Goal: Information Seeking & Learning: Learn about a topic

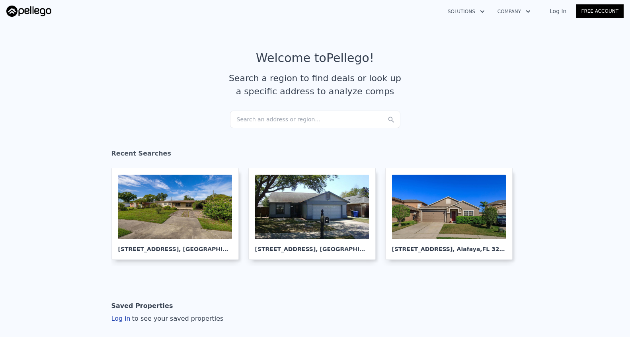
click at [251, 117] on div "Search an address or region..." at bounding box center [315, 120] width 170 height 18
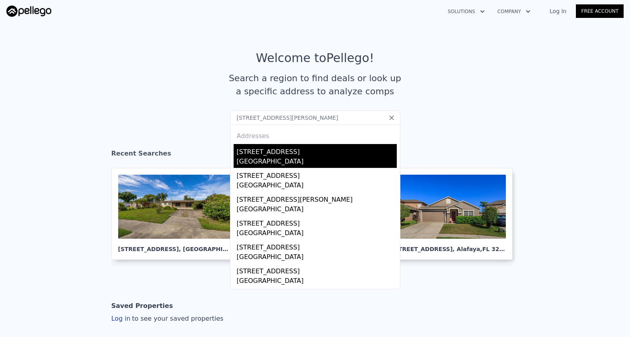
type input "5508 Tartan Dr Orlando, FL 32807"
click at [280, 160] on div "Orange County, FL 32807" at bounding box center [317, 162] width 160 height 11
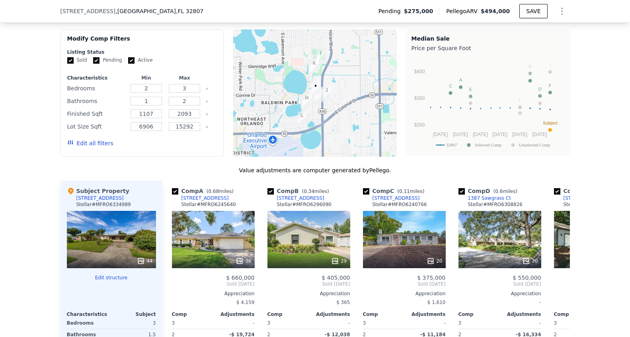
scroll to position [655, 0]
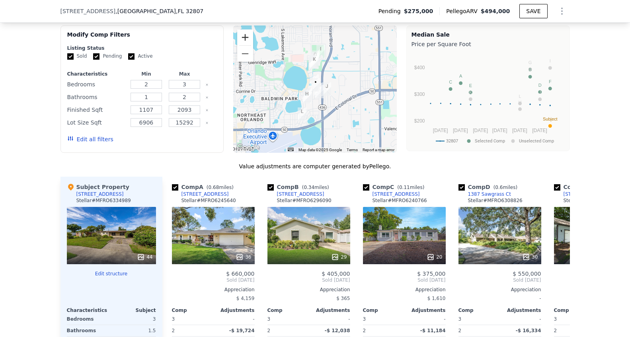
click at [244, 38] on button "Zoom in" at bounding box center [245, 37] width 16 height 16
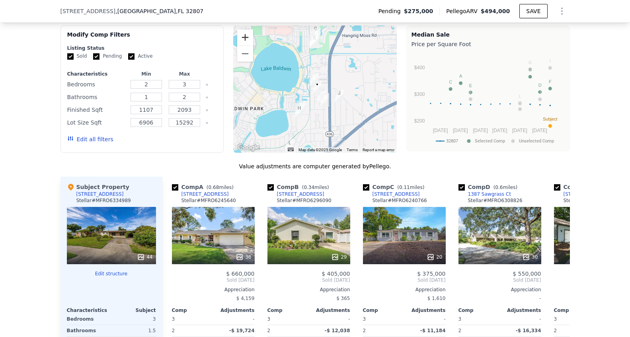
click at [244, 38] on button "Zoom in" at bounding box center [245, 37] width 16 height 16
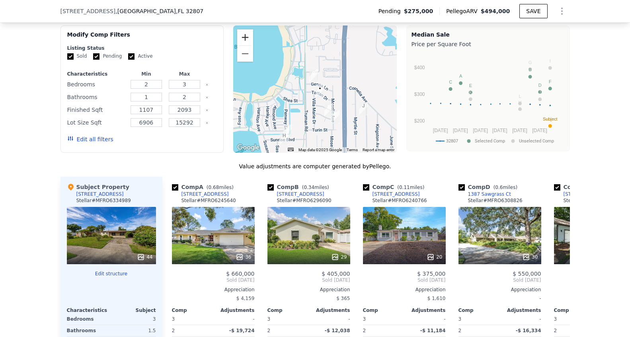
click at [244, 38] on button "Zoom in" at bounding box center [245, 37] width 16 height 16
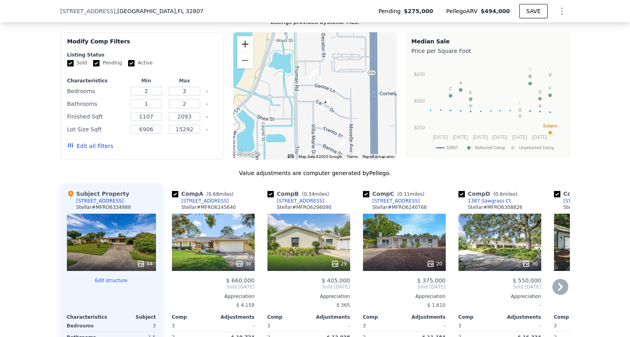
scroll to position [647, 0]
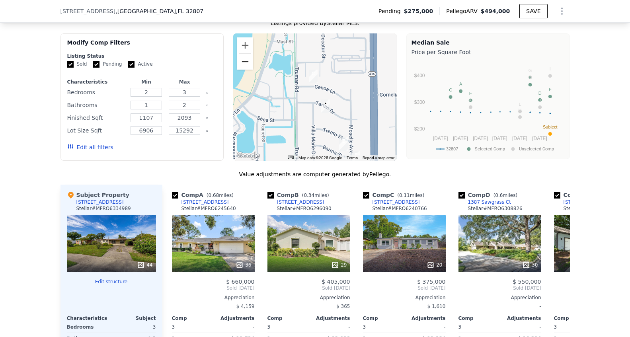
click at [243, 60] on button "Zoom out" at bounding box center [245, 62] width 16 height 16
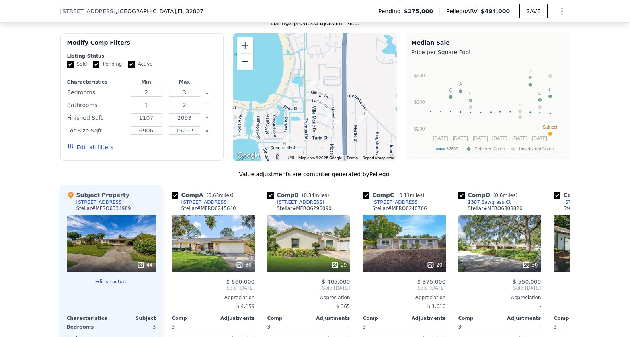
click at [243, 60] on button "Zoom out" at bounding box center [245, 62] width 16 height 16
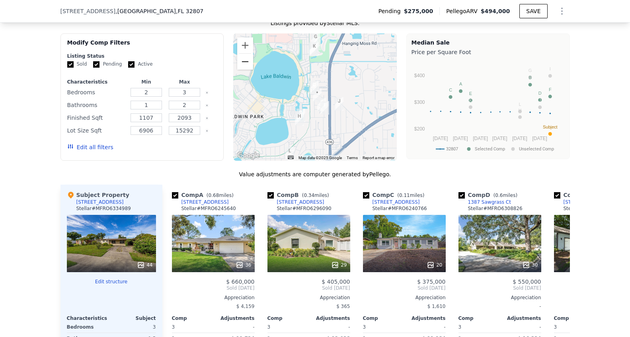
click at [243, 60] on button "Zoom out" at bounding box center [245, 62] width 16 height 16
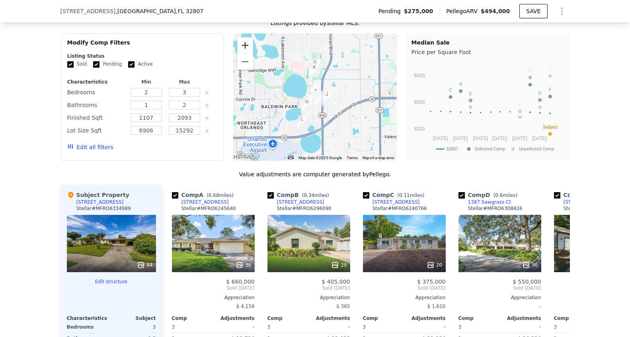
click at [244, 49] on button "Zoom in" at bounding box center [245, 45] width 16 height 16
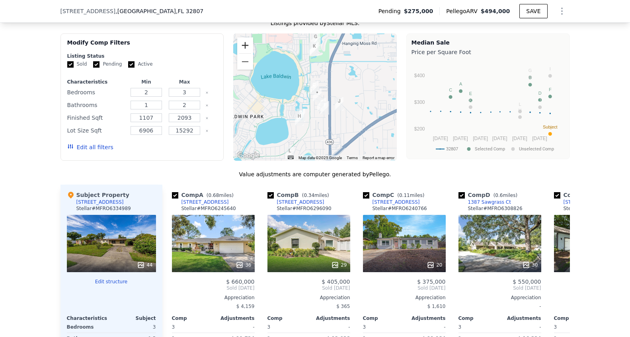
click at [244, 47] on button "Zoom in" at bounding box center [245, 45] width 16 height 16
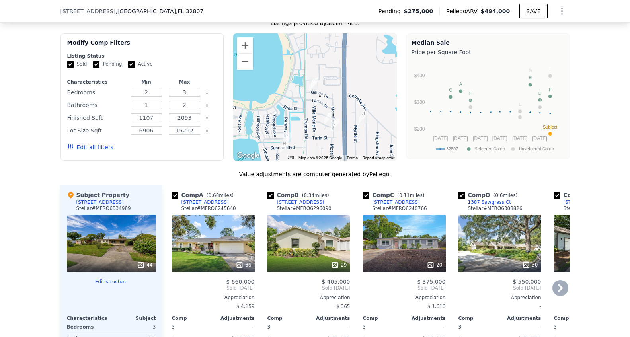
click at [172, 194] on input "checkbox" at bounding box center [175, 195] width 6 height 6
checkbox input "false"
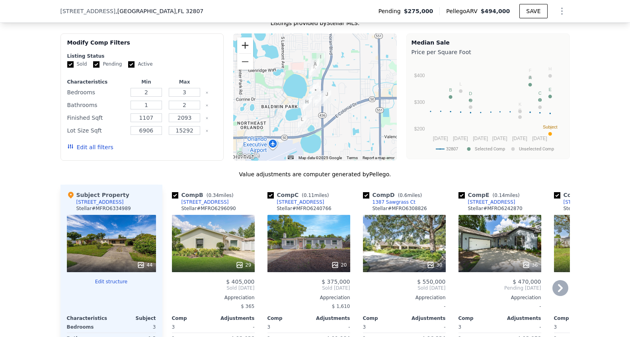
click at [246, 47] on button "Zoom in" at bounding box center [245, 45] width 16 height 16
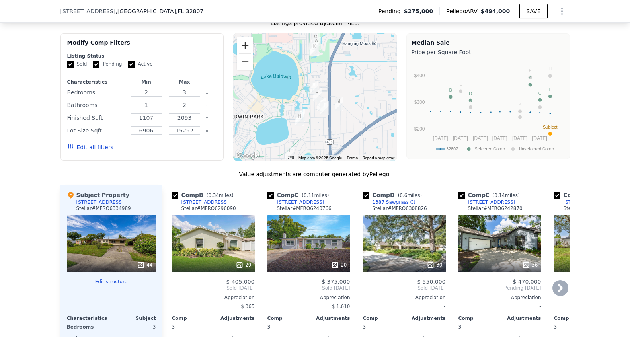
click at [246, 47] on button "Zoom in" at bounding box center [245, 45] width 16 height 16
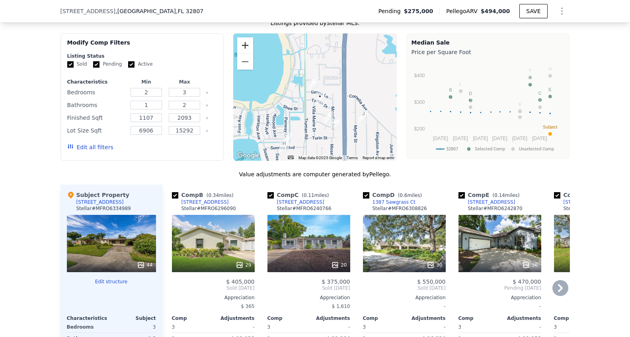
click at [246, 47] on button "Zoom in" at bounding box center [245, 45] width 16 height 16
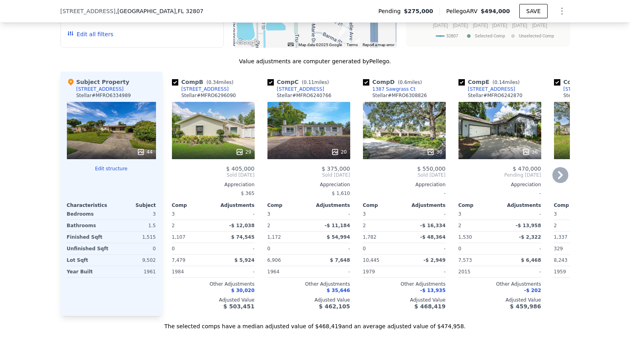
scroll to position [761, 0]
click at [240, 151] on icon at bounding box center [240, 152] width 8 height 8
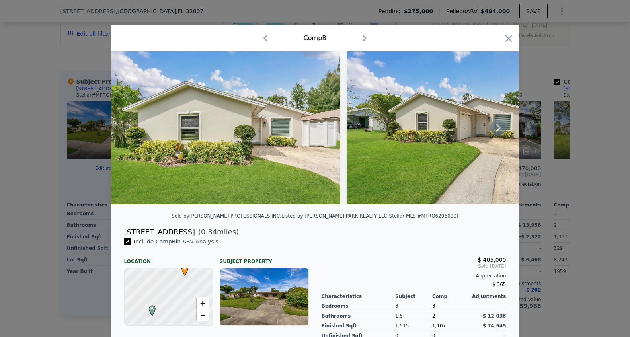
click at [496, 127] on icon at bounding box center [499, 128] width 16 height 16
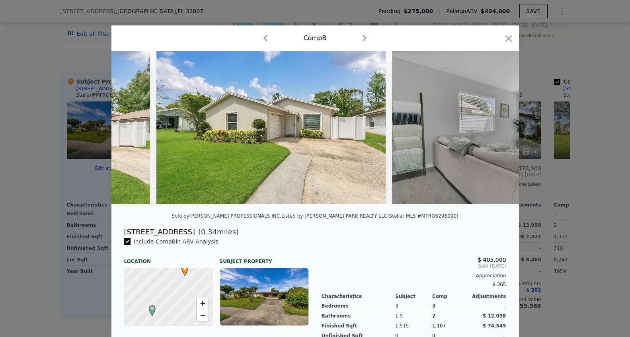
scroll to position [0, 191]
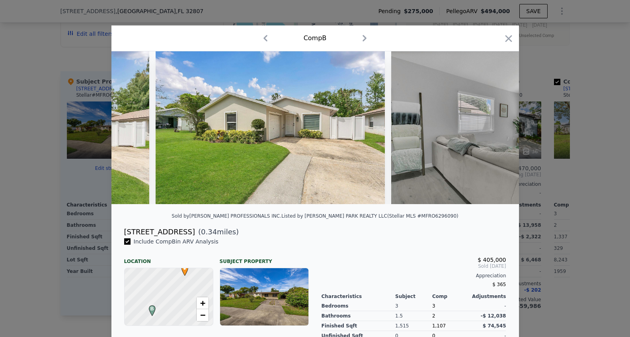
click at [496, 127] on img at bounding box center [505, 127] width 229 height 153
click at [496, 127] on icon at bounding box center [499, 128] width 16 height 16
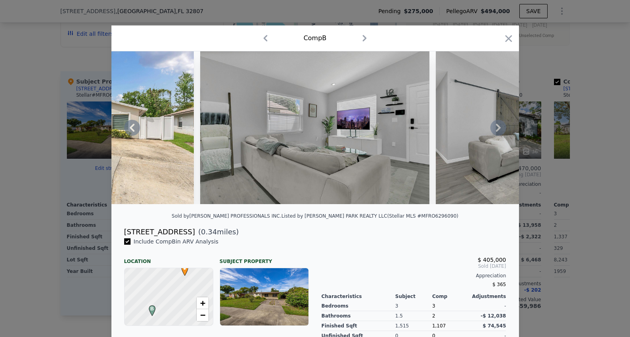
click at [498, 127] on icon at bounding box center [499, 128] width 16 height 16
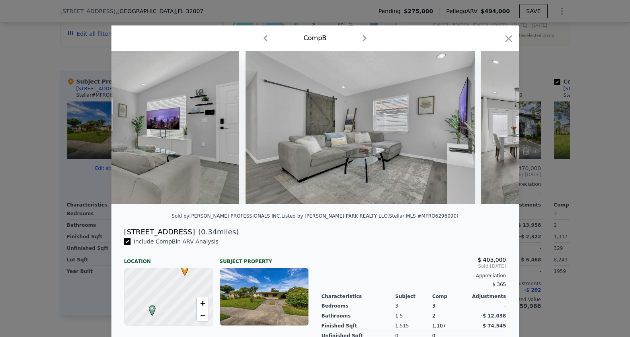
scroll to position [0, 573]
click at [498, 127] on img at bounding box center [595, 127] width 229 height 153
click at [498, 127] on icon at bounding box center [499, 128] width 16 height 16
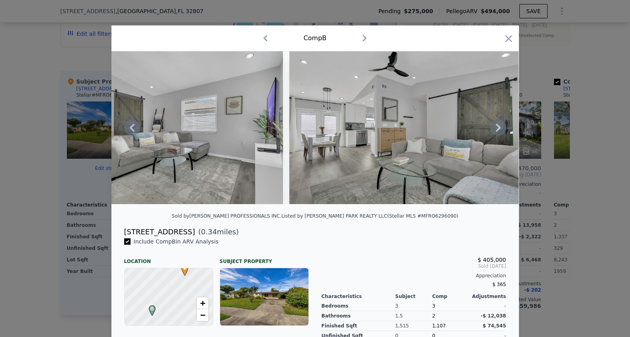
click at [498, 127] on icon at bounding box center [499, 128] width 16 height 16
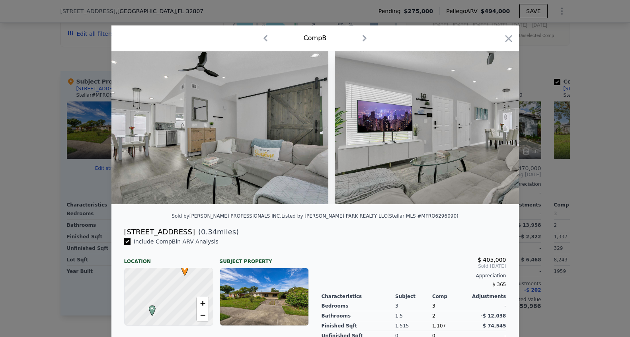
scroll to position [0, 956]
click at [497, 128] on icon at bounding box center [499, 128] width 16 height 16
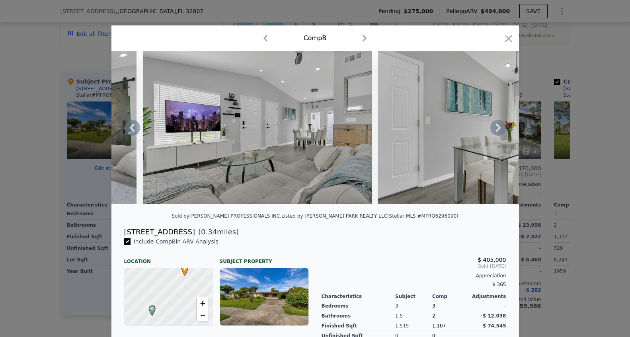
click at [497, 128] on icon at bounding box center [499, 128] width 16 height 16
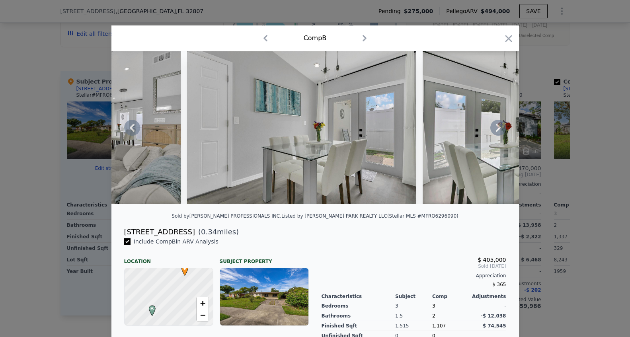
click at [497, 128] on icon at bounding box center [499, 128] width 16 height 16
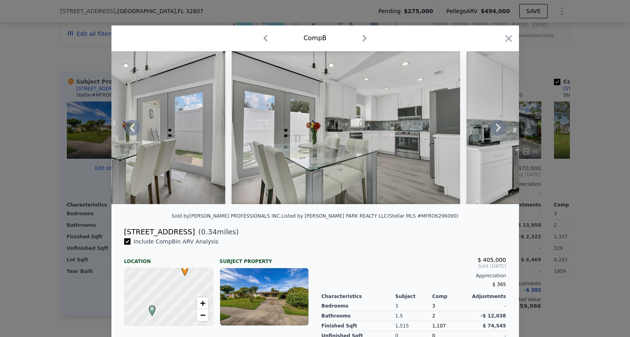
click at [497, 128] on icon at bounding box center [499, 128] width 16 height 16
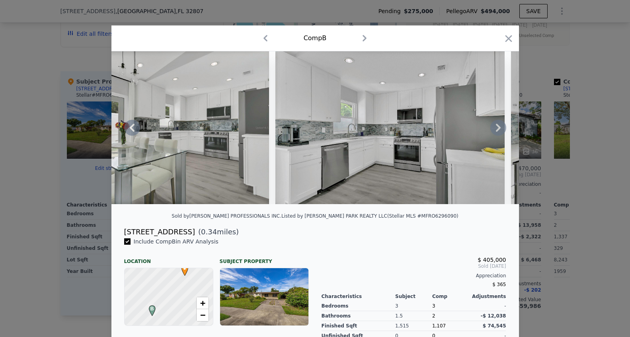
click at [497, 128] on icon at bounding box center [499, 128] width 16 height 16
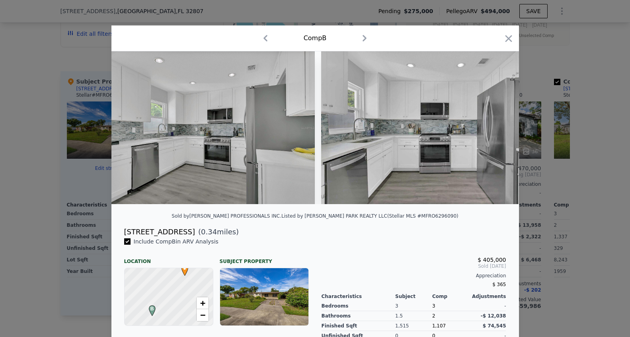
scroll to position [0, 1911]
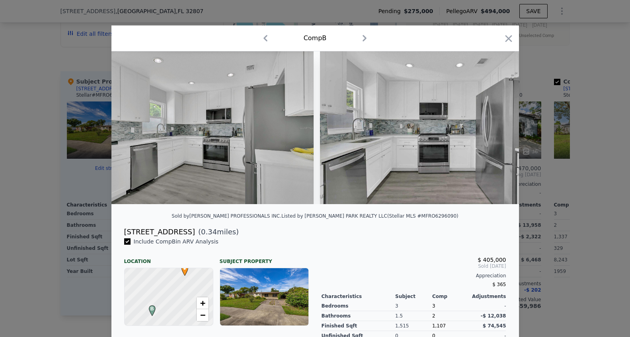
click at [497, 128] on div at bounding box center [315, 127] width 408 height 153
click at [497, 128] on icon at bounding box center [499, 128] width 16 height 16
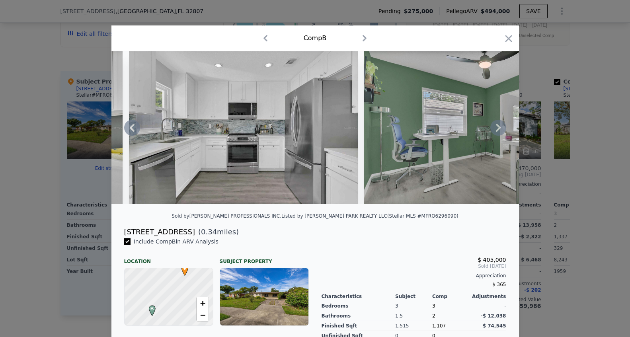
click at [497, 128] on icon at bounding box center [499, 128] width 16 height 16
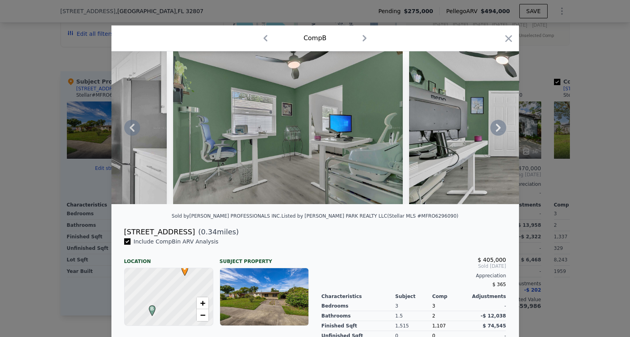
click at [497, 128] on icon at bounding box center [499, 128] width 16 height 16
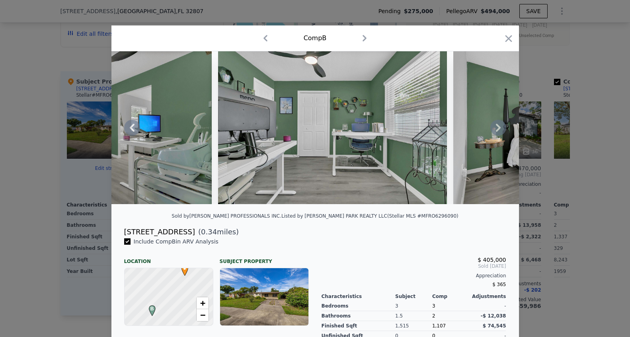
click at [497, 128] on icon at bounding box center [499, 128] width 16 height 16
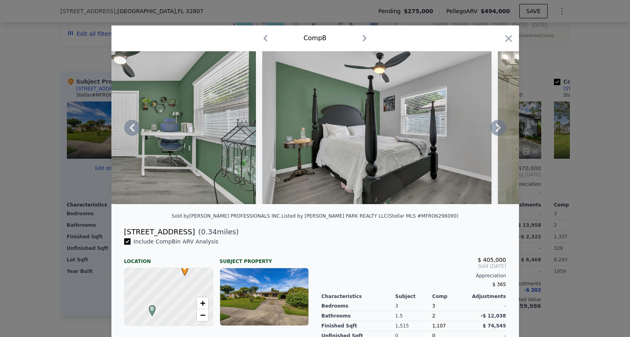
click at [497, 128] on icon at bounding box center [499, 128] width 16 height 16
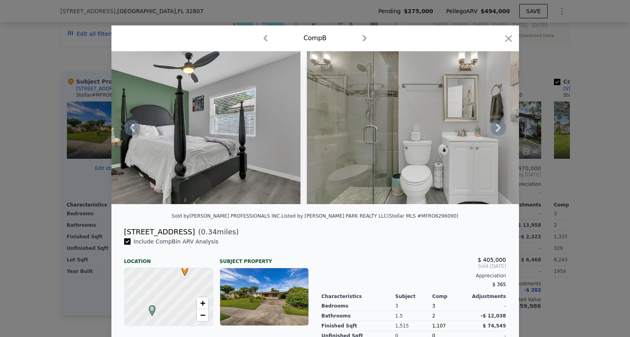
click at [497, 128] on icon at bounding box center [499, 128] width 16 height 16
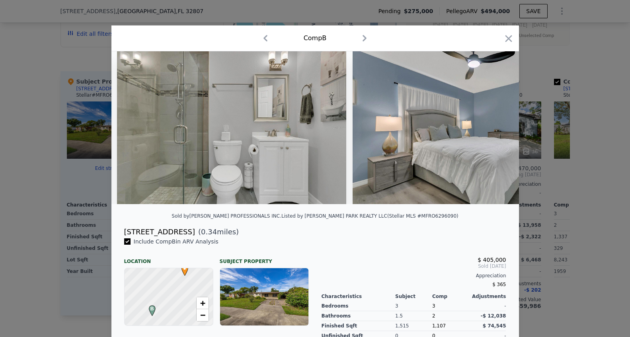
scroll to position [0, 3058]
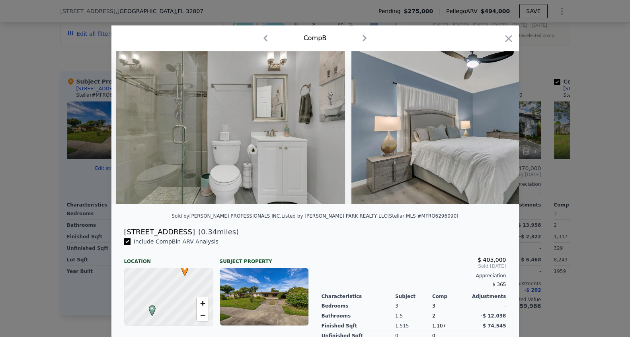
click at [497, 128] on div at bounding box center [315, 127] width 408 height 153
click at [497, 128] on icon at bounding box center [499, 128] width 16 height 16
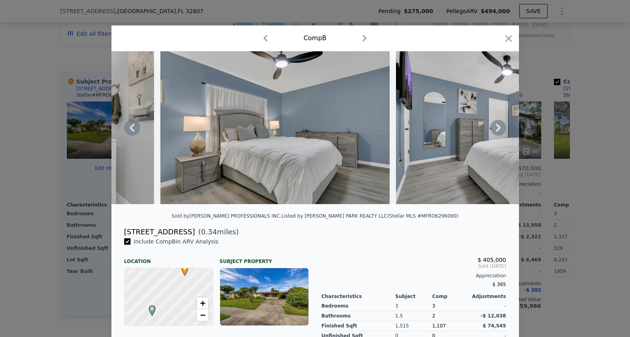
click at [497, 128] on icon at bounding box center [499, 128] width 16 height 16
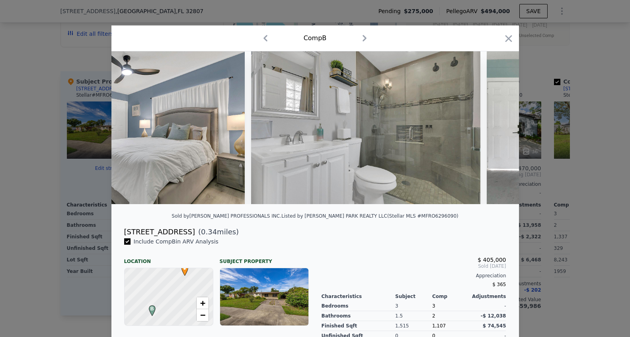
scroll to position [0, 3632]
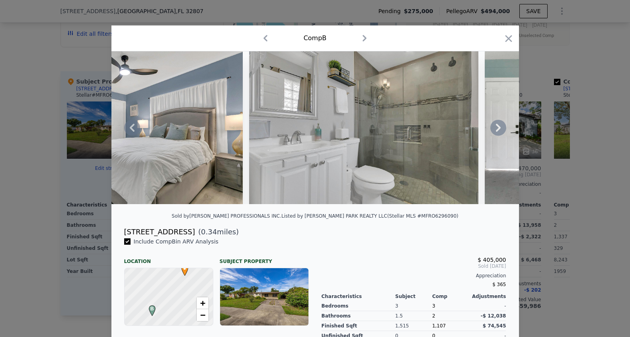
click at [497, 128] on icon at bounding box center [499, 128] width 16 height 16
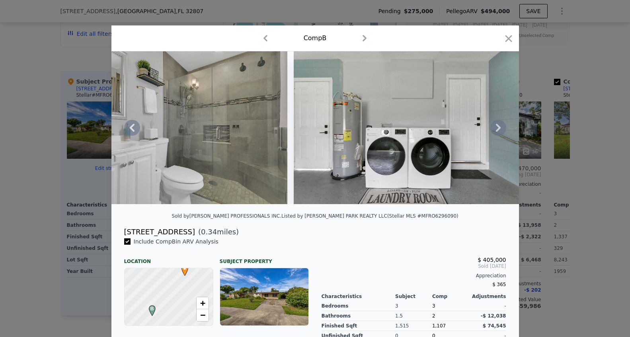
click at [497, 128] on icon at bounding box center [499, 128] width 16 height 16
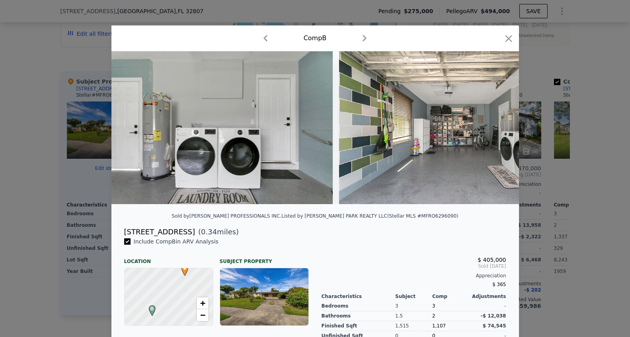
scroll to position [0, 4014]
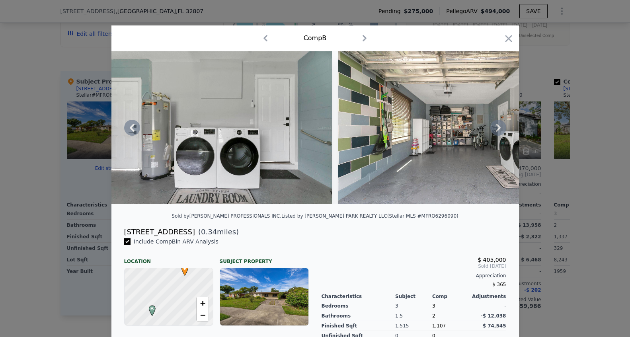
click at [497, 129] on icon at bounding box center [499, 128] width 16 height 16
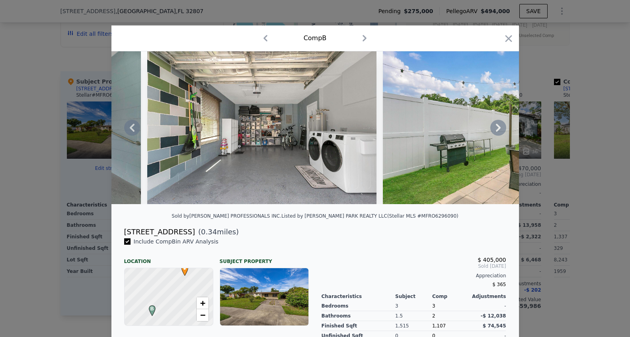
click at [497, 129] on icon at bounding box center [499, 128] width 16 height 16
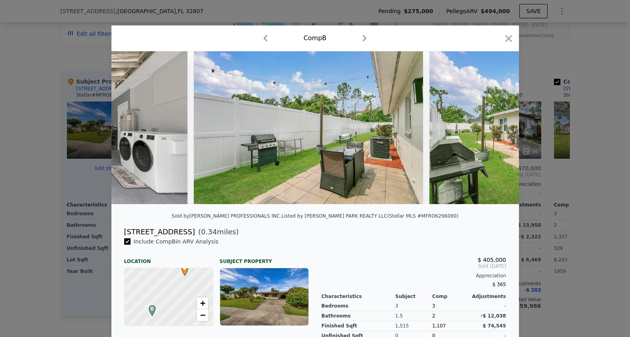
scroll to position [0, 4396]
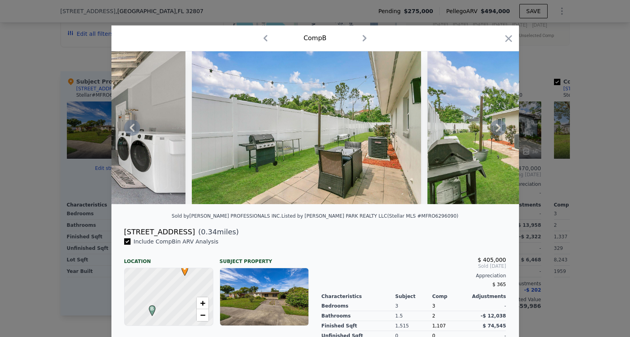
click at [497, 129] on icon at bounding box center [499, 128] width 16 height 16
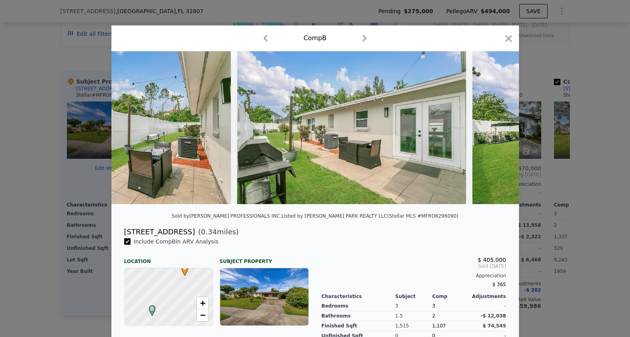
scroll to position [0, 4587]
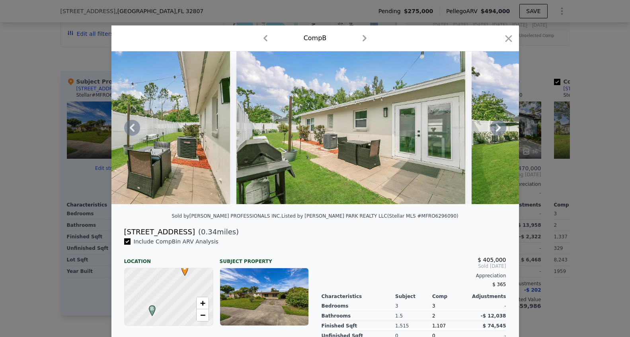
click at [497, 129] on icon at bounding box center [499, 128] width 16 height 16
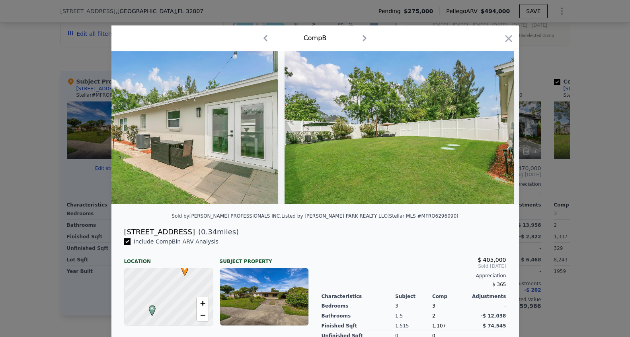
scroll to position [0, 4778]
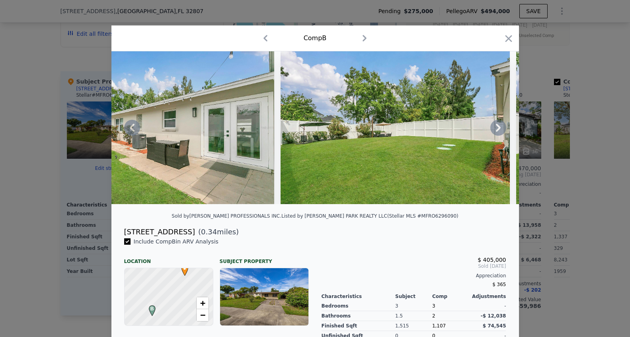
click at [497, 129] on icon at bounding box center [499, 128] width 16 height 16
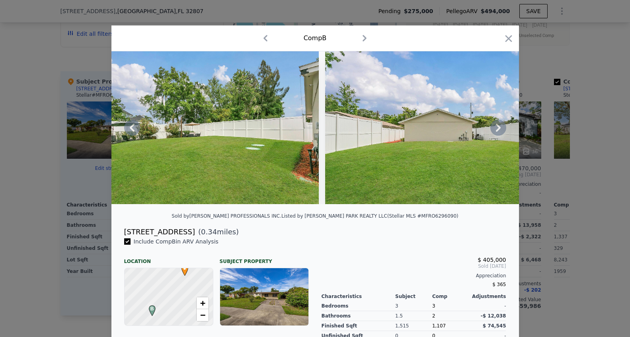
click at [497, 129] on icon at bounding box center [499, 128] width 16 height 16
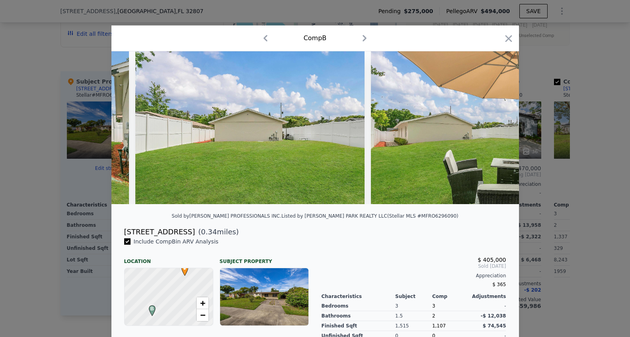
scroll to position [0, 5161]
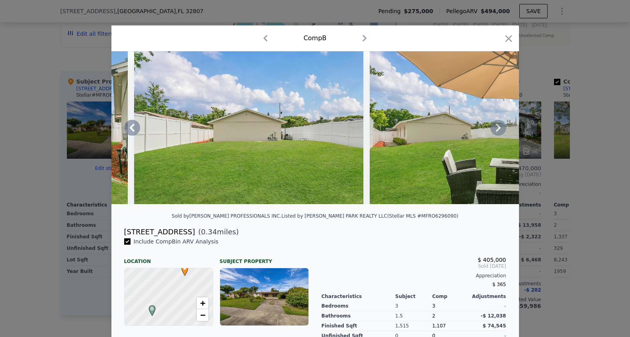
click at [497, 129] on icon at bounding box center [499, 128] width 16 height 16
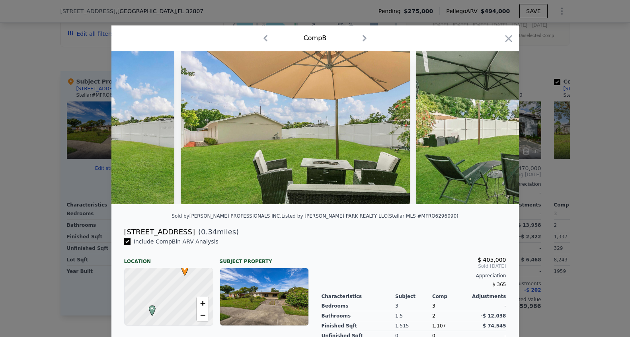
scroll to position [0, 5352]
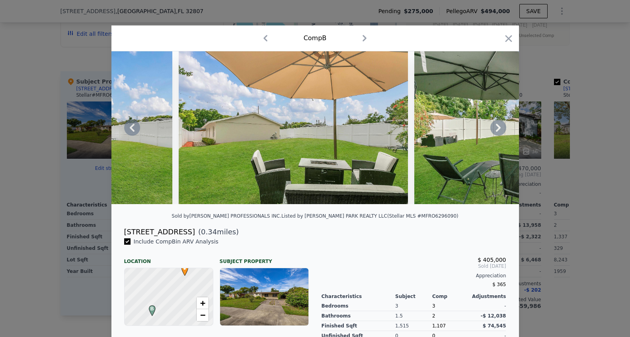
click at [497, 129] on icon at bounding box center [499, 128] width 16 height 16
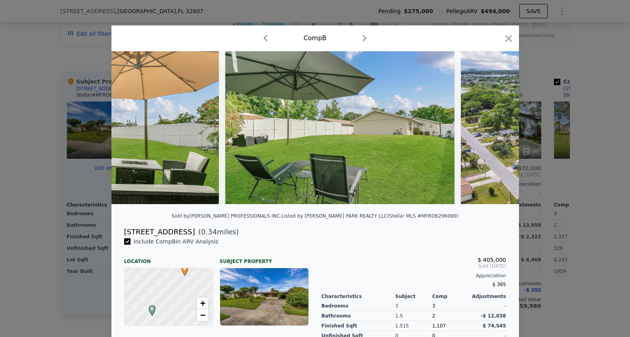
scroll to position [0, 5543]
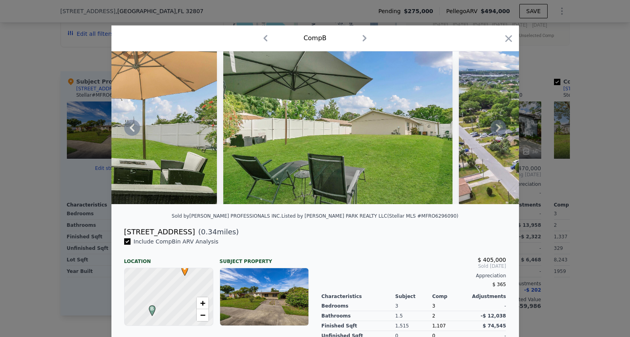
click at [497, 129] on icon at bounding box center [499, 128] width 16 height 16
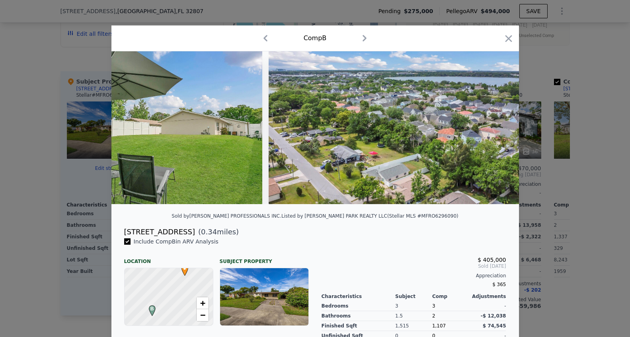
scroll to position [0, 5734]
click at [496, 127] on icon at bounding box center [499, 128] width 16 height 16
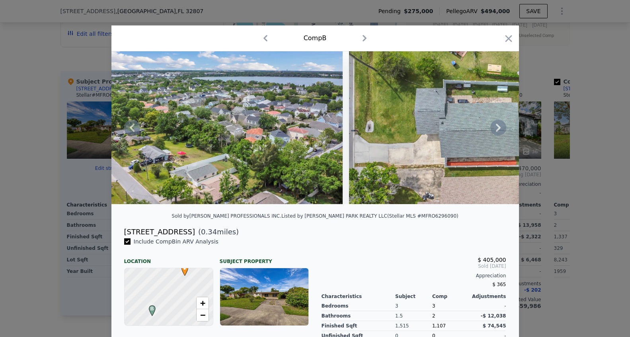
click at [496, 127] on icon at bounding box center [499, 128] width 16 height 16
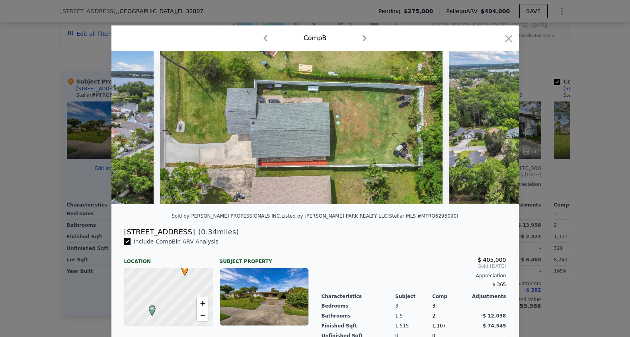
scroll to position [0, 6116]
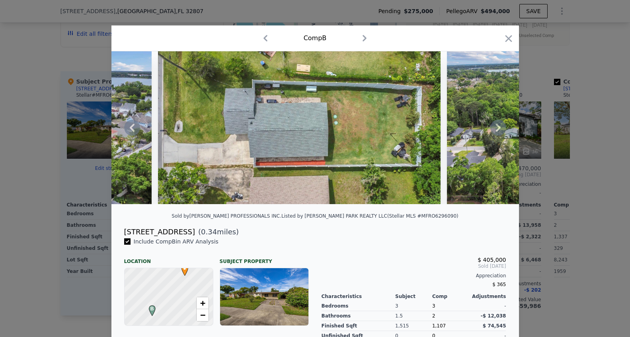
click at [496, 127] on icon at bounding box center [499, 128] width 16 height 16
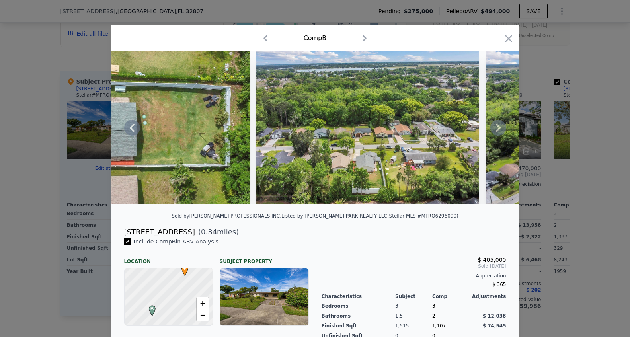
click at [496, 127] on icon at bounding box center [499, 128] width 16 height 16
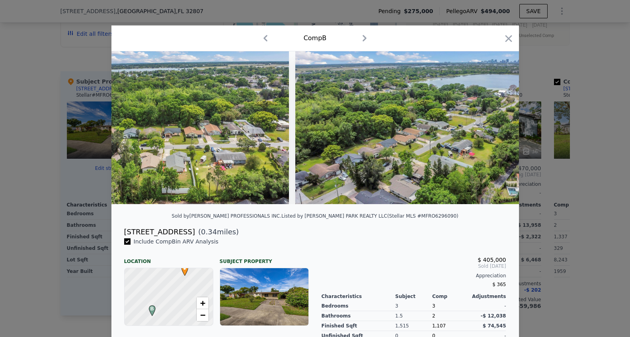
scroll to position [0, 6499]
click at [506, 41] on icon "button" at bounding box center [508, 38] width 7 height 7
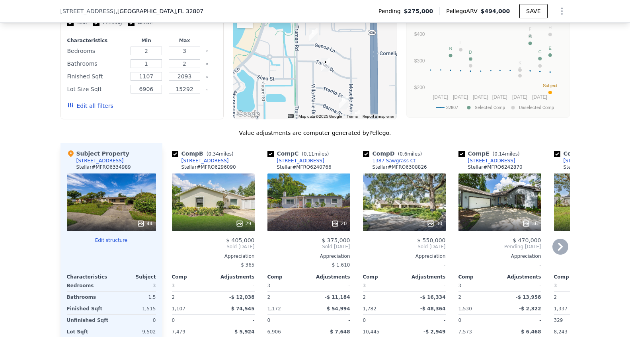
scroll to position [687, 0]
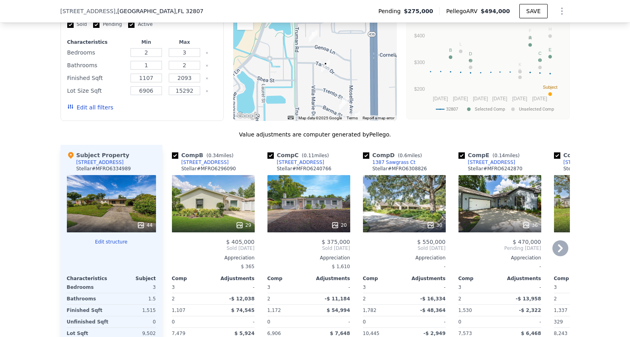
click at [463, 155] on input "checkbox" at bounding box center [462, 156] width 6 height 6
checkbox input "false"
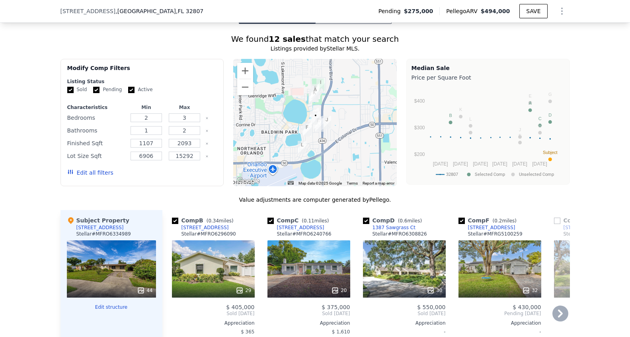
scroll to position [616, 0]
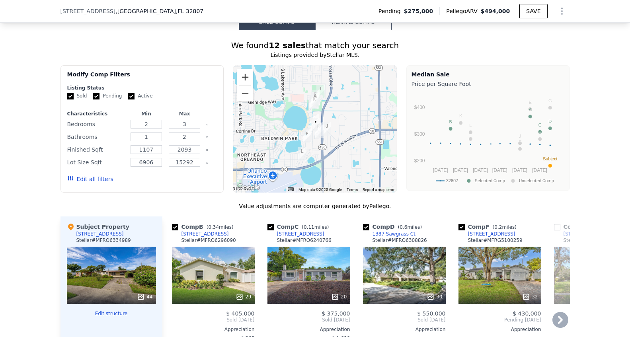
click at [243, 76] on button "Zoom in" at bounding box center [245, 77] width 16 height 16
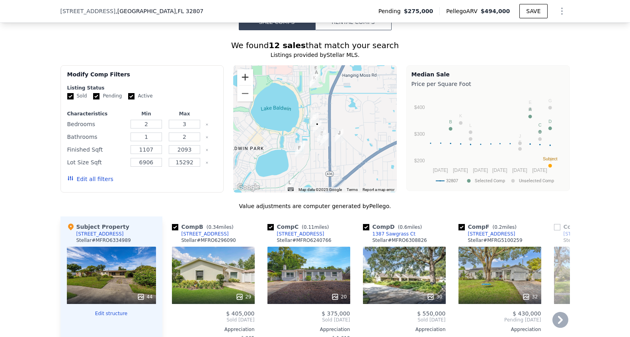
click at [243, 76] on button "Zoom in" at bounding box center [245, 77] width 16 height 16
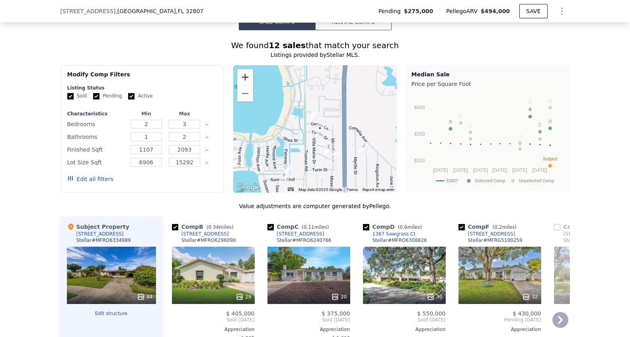
click at [243, 76] on button "Zoom in" at bounding box center [245, 77] width 16 height 16
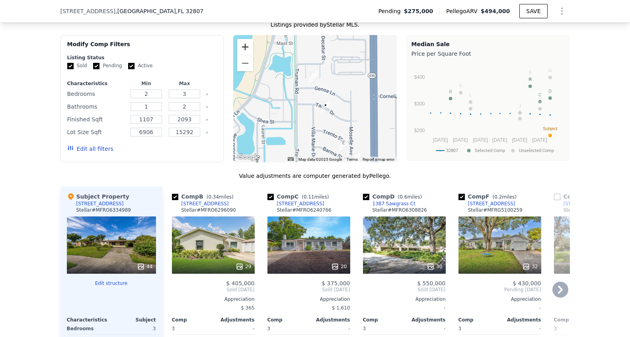
scroll to position [648, 0]
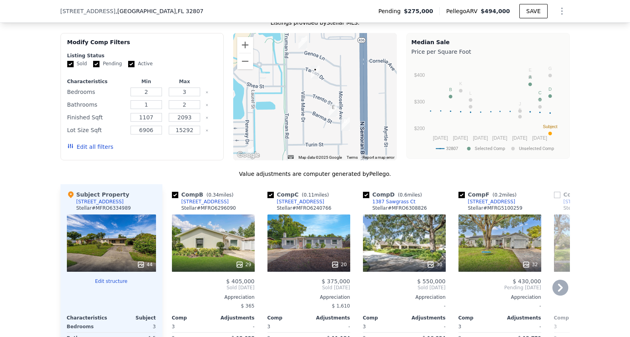
drag, startPoint x: 337, startPoint y: 145, endPoint x: 327, endPoint y: 110, distance: 36.2
click at [327, 110] on div at bounding box center [315, 96] width 164 height 127
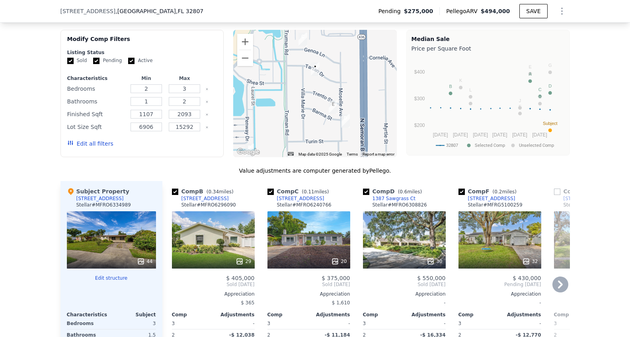
scroll to position [644, 0]
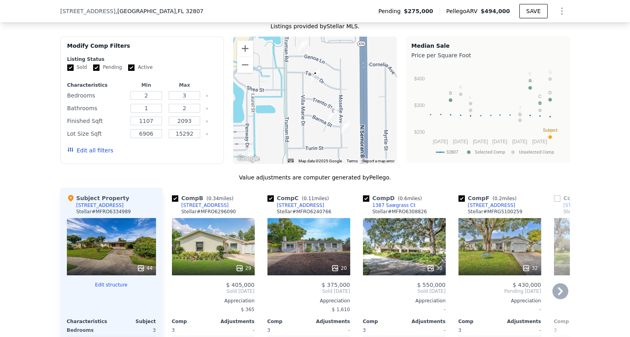
click at [417, 241] on div "30" at bounding box center [404, 246] width 83 height 57
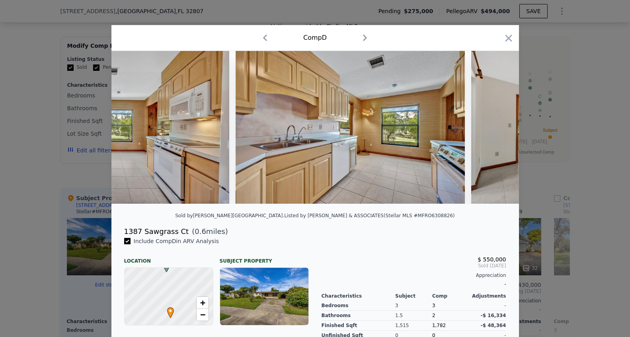
scroll to position [0, 3647]
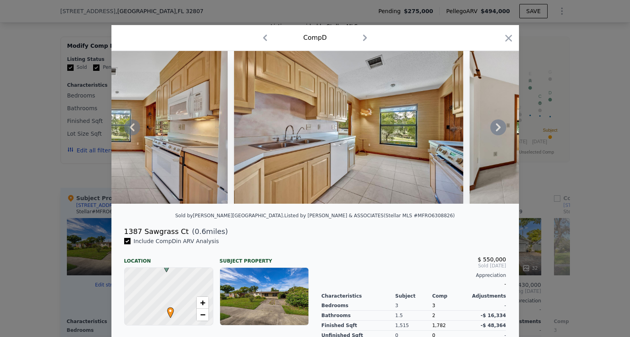
click at [495, 131] on icon at bounding box center [499, 127] width 16 height 16
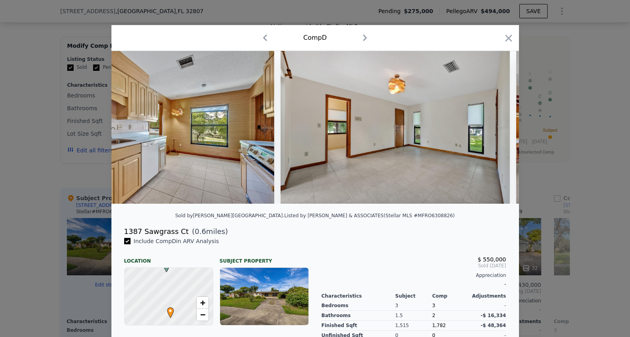
scroll to position [0, 3839]
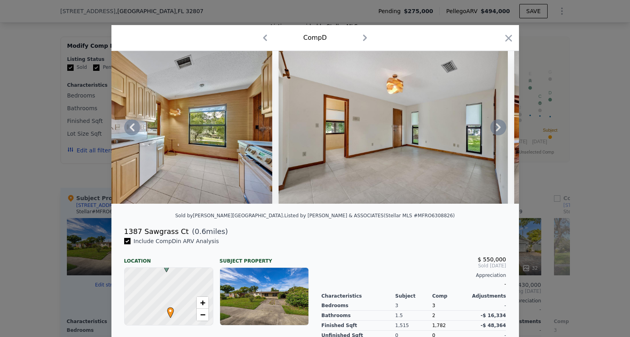
click at [496, 129] on icon at bounding box center [499, 127] width 16 height 16
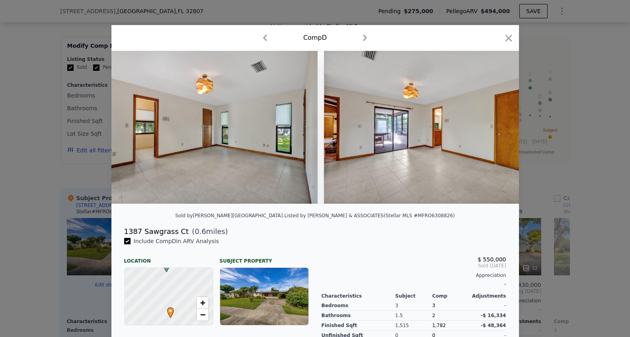
scroll to position [0, 4030]
click at [496, 129] on img at bounding box center [437, 127] width 229 height 153
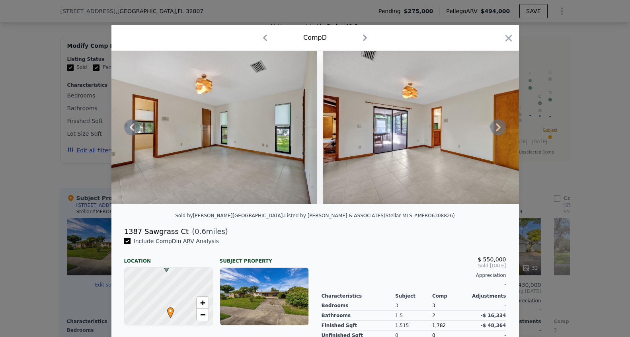
click at [496, 129] on icon at bounding box center [499, 127] width 16 height 16
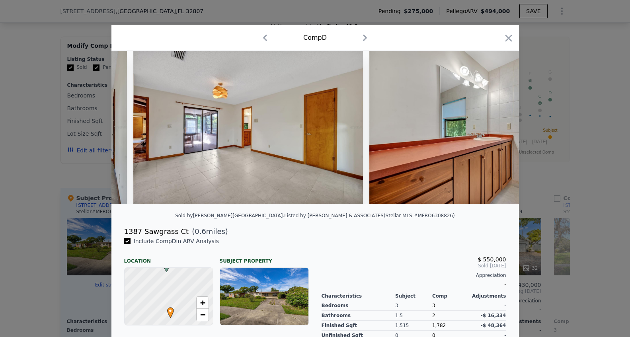
scroll to position [0, 4221]
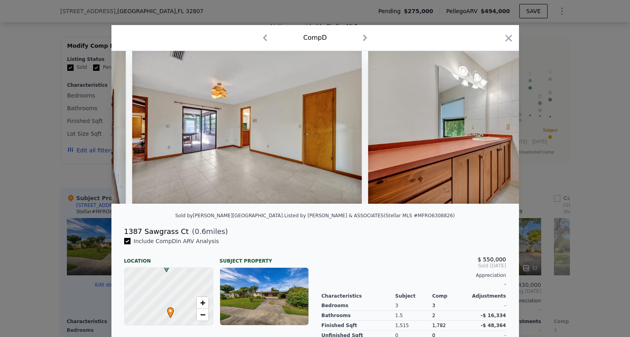
click at [496, 129] on img at bounding box center [482, 127] width 229 height 153
click at [496, 129] on icon at bounding box center [499, 127] width 16 height 16
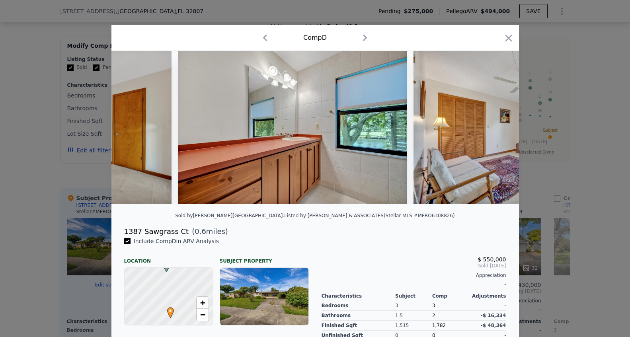
scroll to position [0, 4412]
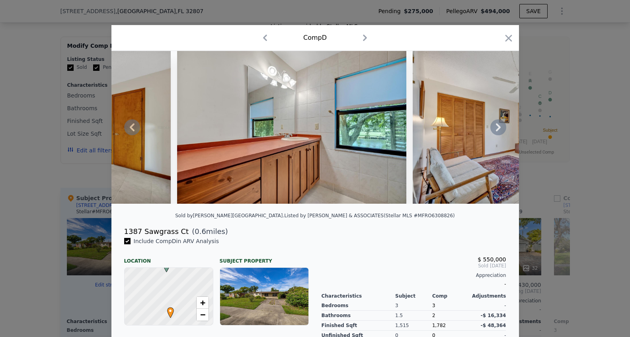
click at [496, 129] on icon at bounding box center [499, 127] width 16 height 16
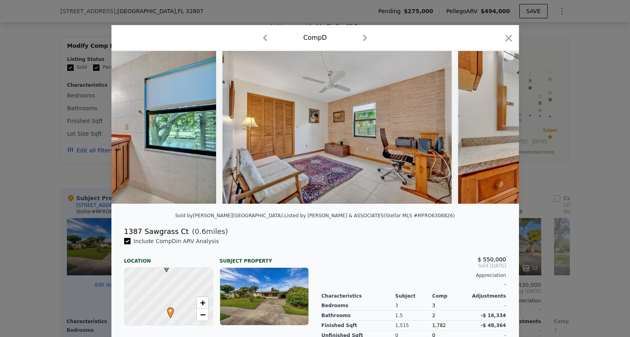
scroll to position [0, 4603]
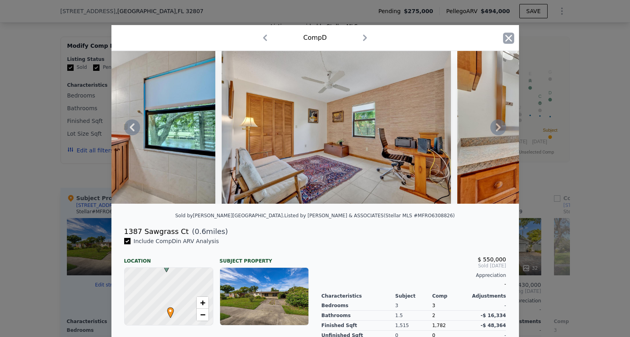
click at [505, 42] on icon "button" at bounding box center [508, 38] width 11 height 11
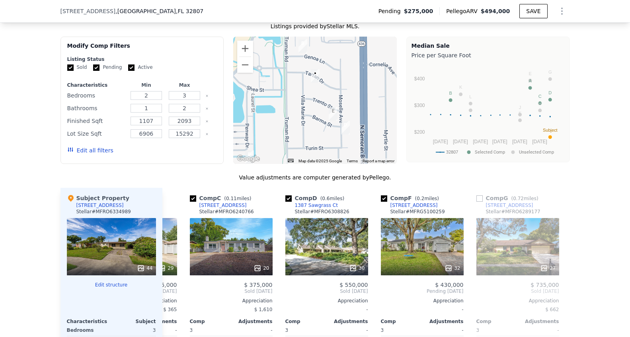
scroll to position [0, 76]
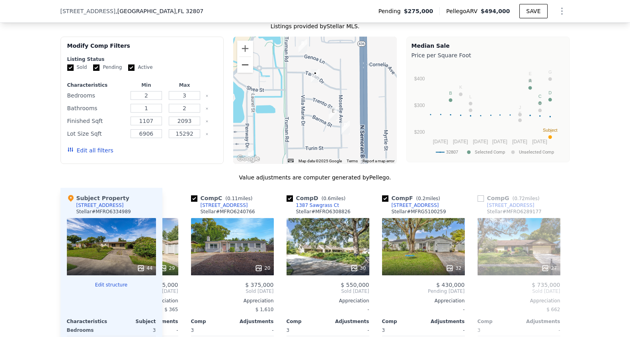
click at [246, 67] on button "Zoom out" at bounding box center [245, 65] width 16 height 16
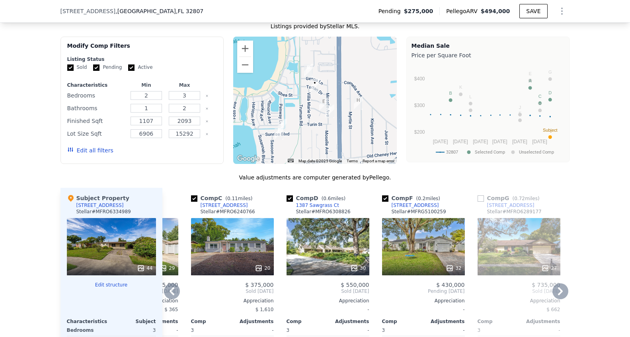
click at [385, 199] on input "checkbox" at bounding box center [385, 199] width 6 height 6
checkbox input "false"
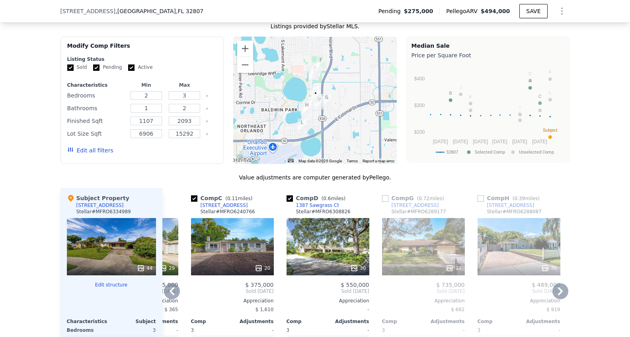
scroll to position [0, 0]
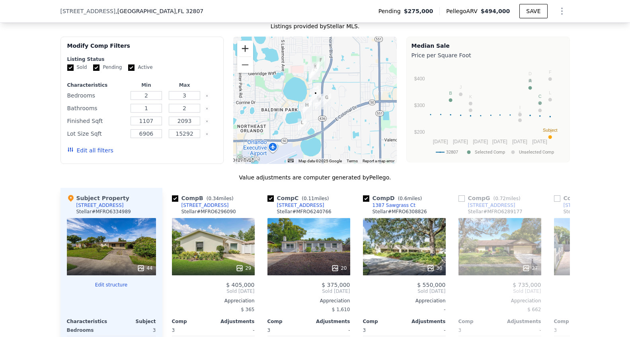
click at [243, 47] on button "Zoom in" at bounding box center [245, 49] width 16 height 16
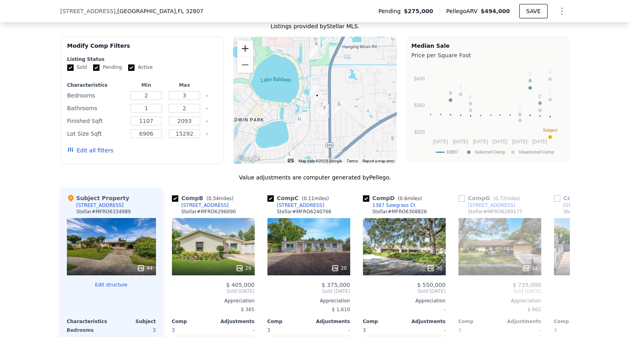
click at [243, 47] on button "Zoom in" at bounding box center [245, 49] width 16 height 16
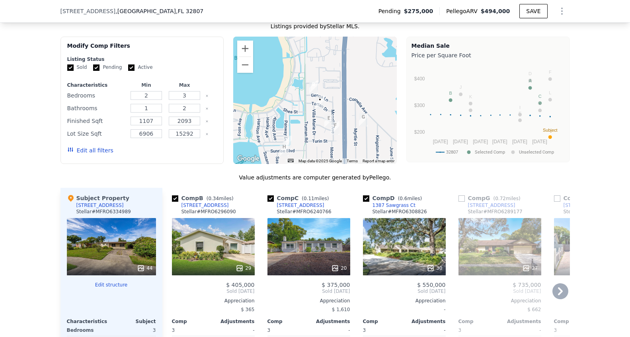
click at [415, 260] on div "30" at bounding box center [404, 246] width 83 height 57
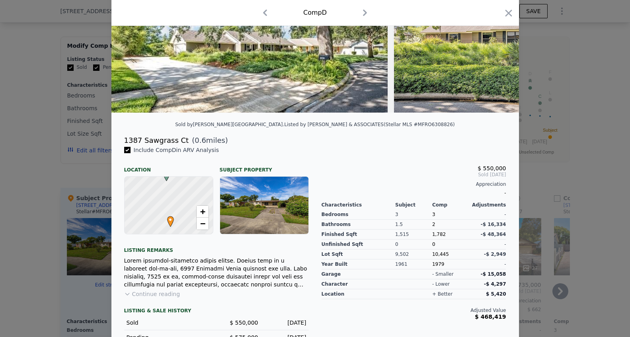
scroll to position [94, 0]
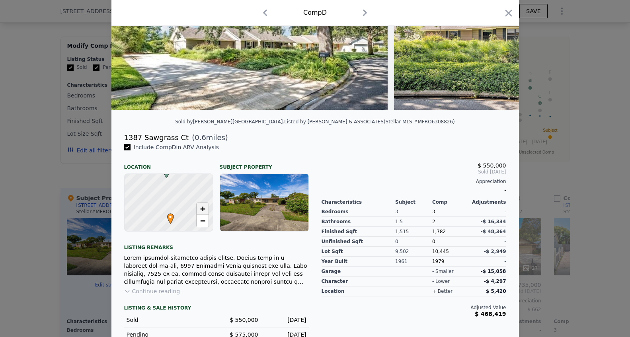
click at [207, 210] on link "+" at bounding box center [203, 209] width 12 height 12
drag, startPoint x: 177, startPoint y: 215, endPoint x: 179, endPoint y: 177, distance: 38.3
click at [179, 177] on div at bounding box center [168, 202] width 106 height 69
click at [206, 209] on link "+" at bounding box center [203, 209] width 12 height 12
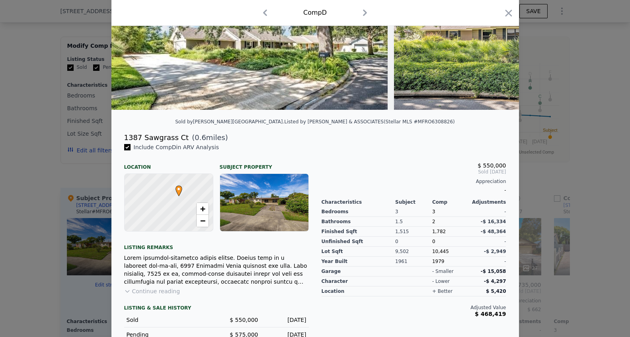
drag, startPoint x: 171, startPoint y: 216, endPoint x: 157, endPoint y: 182, distance: 37.2
click at [157, 182] on div at bounding box center [168, 202] width 106 height 69
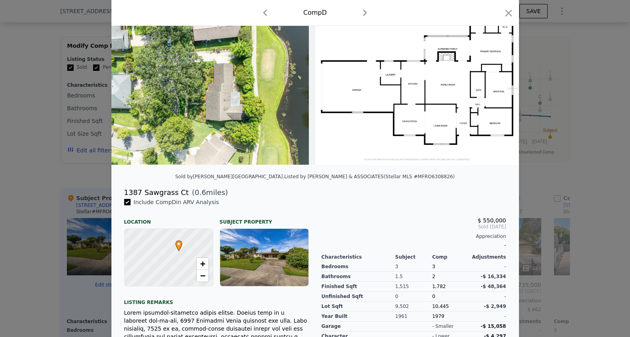
scroll to position [0, 0]
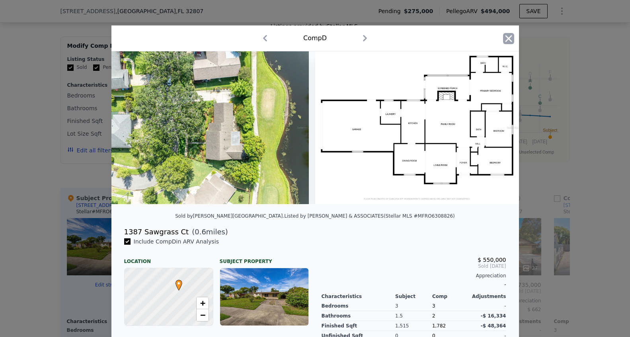
click at [511, 39] on icon "button" at bounding box center [508, 38] width 11 height 11
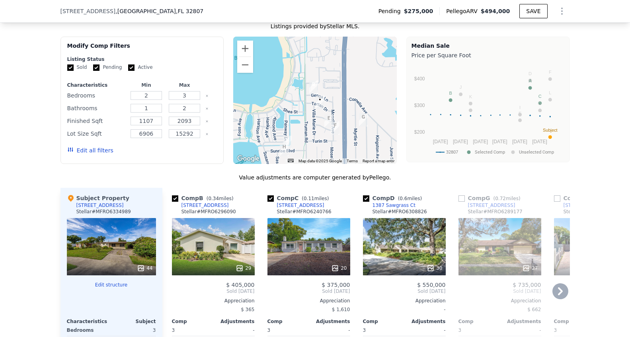
click at [391, 206] on div "1387 Sawgrass Ct" at bounding box center [394, 205] width 43 height 6
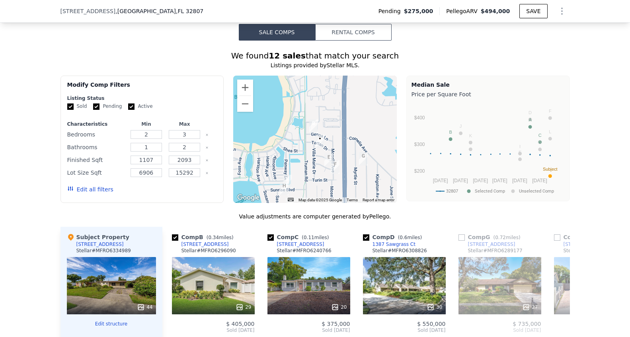
scroll to position [598, 0]
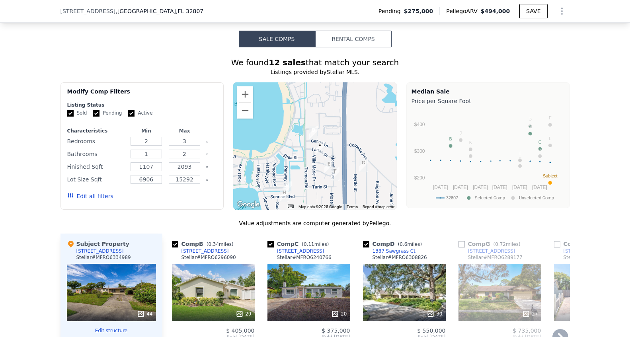
click at [365, 243] on input "checkbox" at bounding box center [366, 244] width 6 height 6
checkbox input "false"
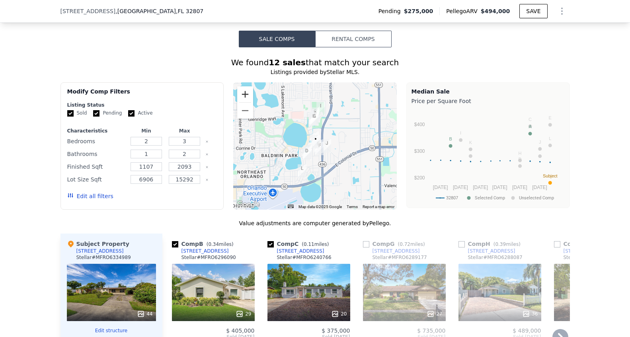
click at [244, 93] on button "Zoom in" at bounding box center [245, 94] width 16 height 16
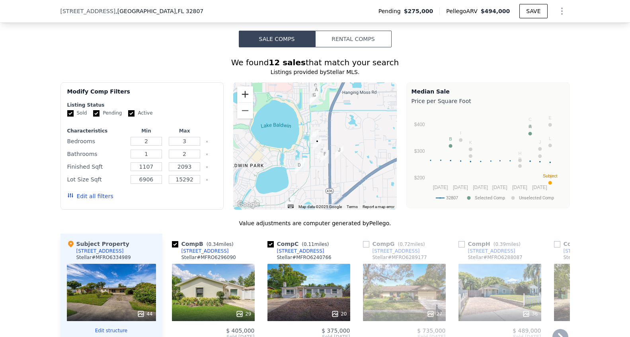
click at [244, 93] on button "Zoom in" at bounding box center [245, 94] width 16 height 16
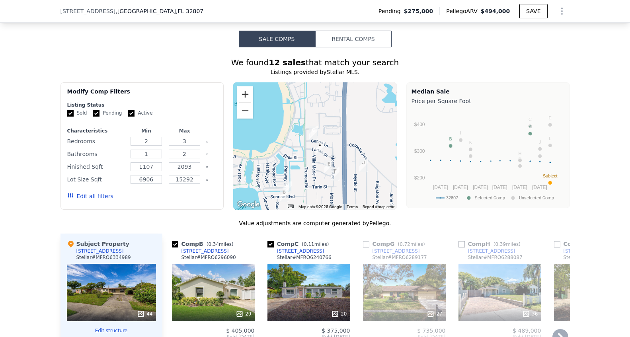
click at [244, 93] on button "Zoom in" at bounding box center [245, 94] width 16 height 16
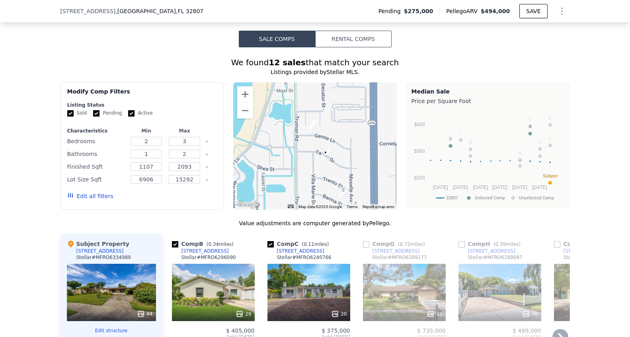
click at [204, 293] on div "29" at bounding box center [213, 292] width 83 height 57
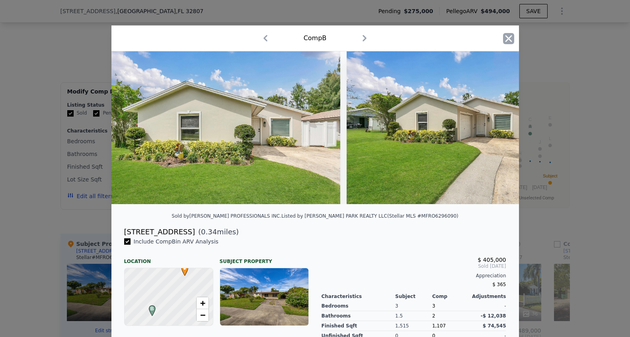
click at [512, 39] on icon "button" at bounding box center [508, 38] width 11 height 11
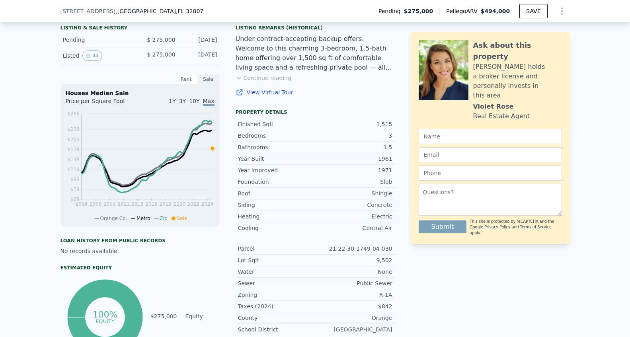
scroll to position [198, 0]
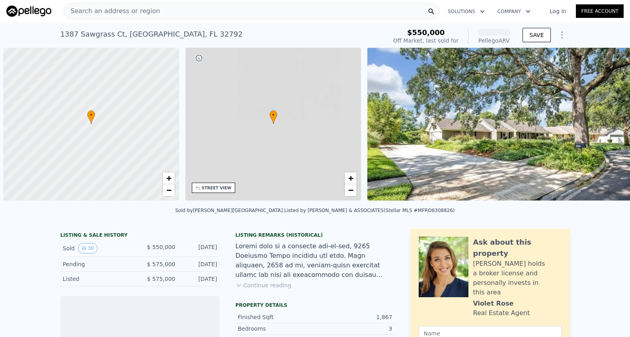
scroll to position [0, 3]
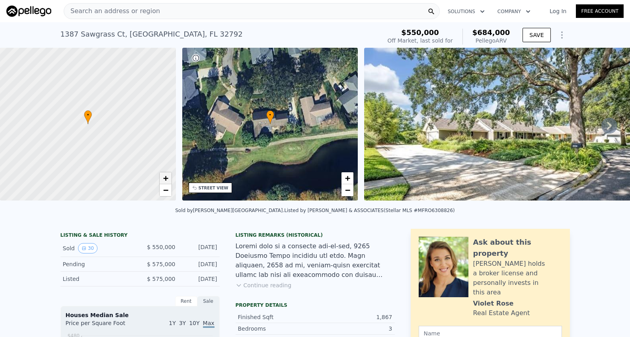
click at [165, 178] on span "+" at bounding box center [165, 178] width 5 height 10
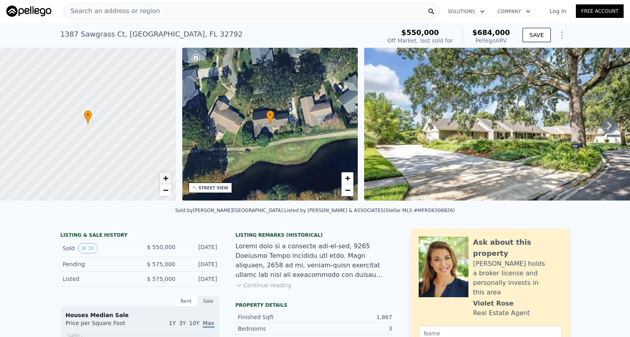
click at [165, 178] on span "+" at bounding box center [165, 178] width 5 height 10
drag, startPoint x: 130, startPoint y: 119, endPoint x: 72, endPoint y: 176, distance: 81.4
click at [72, 176] on div at bounding box center [87, 125] width 211 height 184
click at [165, 189] on span "−" at bounding box center [165, 190] width 5 height 10
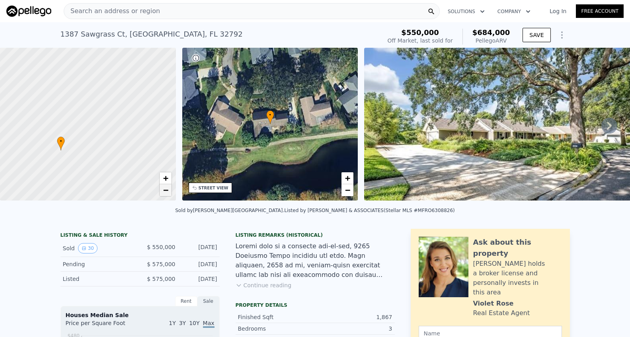
click at [165, 189] on span "−" at bounding box center [165, 190] width 5 height 10
drag, startPoint x: 126, startPoint y: 110, endPoint x: 113, endPoint y: 201, distance: 91.7
click at [113, 201] on div "• + −" at bounding box center [88, 126] width 176 height 156
click at [167, 188] on span "−" at bounding box center [165, 190] width 5 height 10
drag, startPoint x: 97, startPoint y: 120, endPoint x: 44, endPoint y: 197, distance: 93.2
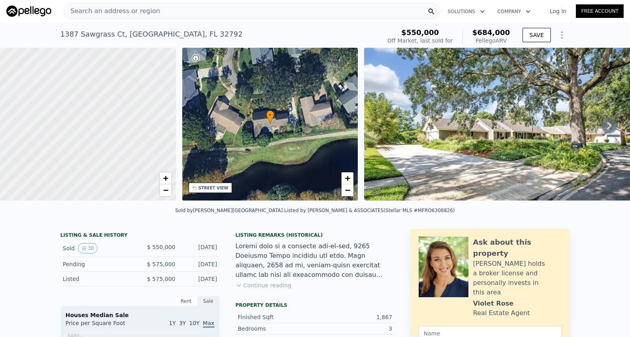
click at [44, 197] on div at bounding box center [87, 125] width 211 height 184
drag, startPoint x: 55, startPoint y: 191, endPoint x: 74, endPoint y: 155, distance: 40.8
click at [74, 155] on div at bounding box center [87, 125] width 211 height 184
click at [164, 176] on span "+" at bounding box center [165, 178] width 5 height 10
drag, startPoint x: 112, startPoint y: 173, endPoint x: 137, endPoint y: 105, distance: 72.8
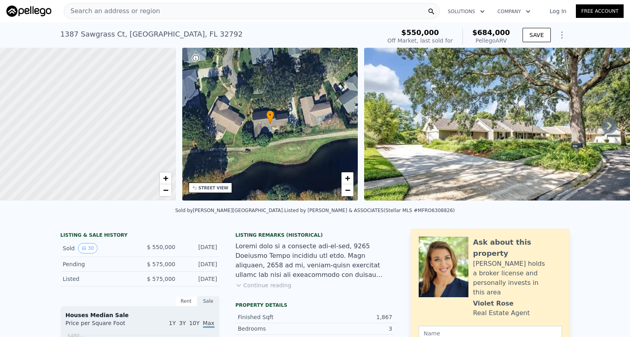
click at [137, 105] on div at bounding box center [87, 125] width 211 height 184
click at [165, 177] on span "+" at bounding box center [165, 178] width 5 height 10
drag, startPoint x: 155, startPoint y: 114, endPoint x: 81, endPoint y: 178, distance: 97.7
click at [81, 178] on div at bounding box center [87, 125] width 211 height 184
drag, startPoint x: 107, startPoint y: 138, endPoint x: 100, endPoint y: 223, distance: 84.7
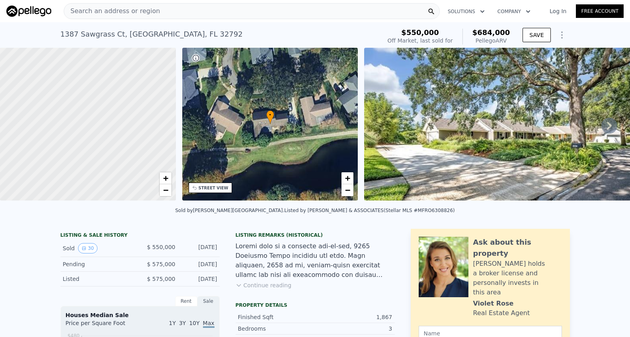
drag, startPoint x: 126, startPoint y: 124, endPoint x: 129, endPoint y: 201, distance: 77.3
click at [129, 201] on div "• + −" at bounding box center [88, 126] width 176 height 156
click at [109, 135] on div at bounding box center [87, 125] width 211 height 184
click at [164, 188] on span "−" at bounding box center [165, 190] width 5 height 10
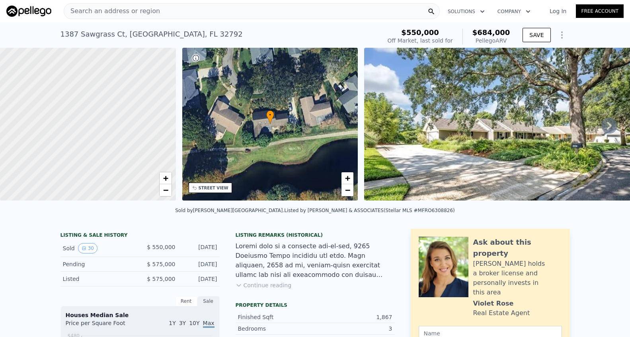
drag, startPoint x: 101, startPoint y: 134, endPoint x: 156, endPoint y: 154, distance: 59.0
click at [156, 154] on div at bounding box center [87, 125] width 211 height 184
click at [169, 191] on link "−" at bounding box center [166, 190] width 12 height 12
drag, startPoint x: 96, startPoint y: 107, endPoint x: 98, endPoint y: 46, distance: 61.0
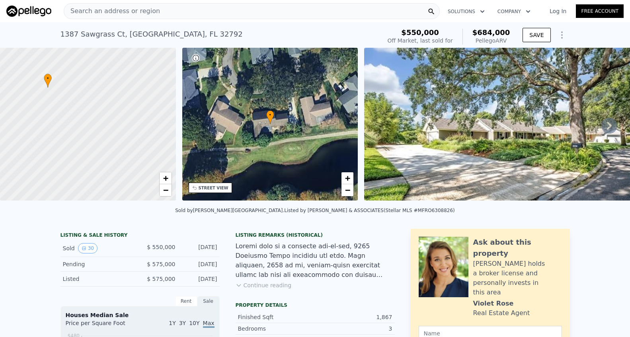
drag, startPoint x: 108, startPoint y: 139, endPoint x: 94, endPoint y: 39, distance: 101.3
click at [166, 176] on span "+" at bounding box center [165, 178] width 5 height 10
drag, startPoint x: 91, startPoint y: 170, endPoint x: 149, endPoint y: 87, distance: 101.0
click at [149, 87] on div at bounding box center [87, 125] width 211 height 184
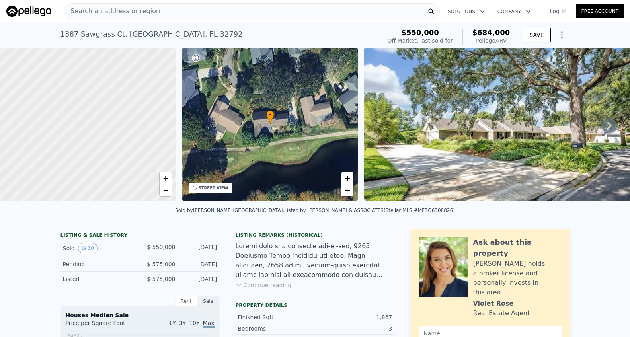
drag, startPoint x: 105, startPoint y: 159, endPoint x: 115, endPoint y: 127, distance: 33.8
click at [115, 127] on div at bounding box center [87, 126] width 211 height 184
drag, startPoint x: 115, startPoint y: 127, endPoint x: 110, endPoint y: 172, distance: 45.2
click at [110, 172] on div at bounding box center [87, 125] width 211 height 184
click at [165, 178] on span "+" at bounding box center [165, 178] width 5 height 10
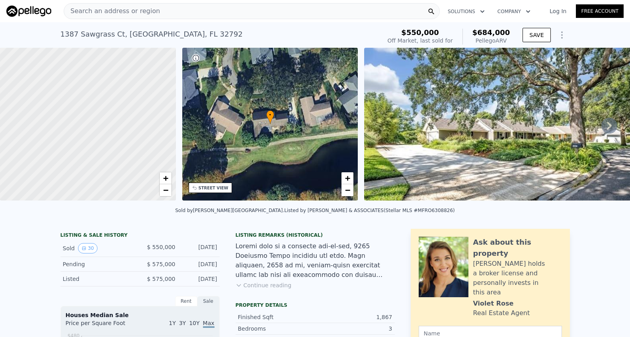
drag, startPoint x: 138, startPoint y: 122, endPoint x: 129, endPoint y: 177, distance: 56.2
click at [129, 177] on div at bounding box center [87, 125] width 211 height 184
drag, startPoint x: 123, startPoint y: 125, endPoint x: 120, endPoint y: 205, distance: 80.1
click at [167, 173] on span "+" at bounding box center [165, 178] width 5 height 10
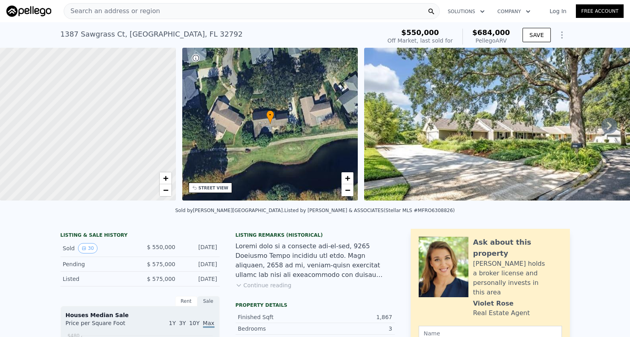
drag, startPoint x: 132, startPoint y: 109, endPoint x: 133, endPoint y: 193, distance: 84.0
click at [133, 193] on div at bounding box center [87, 125] width 211 height 184
click at [166, 192] on span "−" at bounding box center [165, 190] width 5 height 10
drag, startPoint x: 133, startPoint y: 134, endPoint x: 131, endPoint y: 190, distance: 55.8
click at [131, 190] on div at bounding box center [90, 125] width 211 height 184
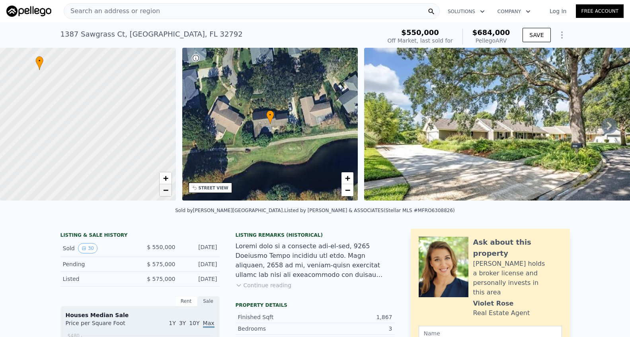
click at [163, 191] on span "−" at bounding box center [165, 190] width 5 height 10
drag, startPoint x: 105, startPoint y: 180, endPoint x: 108, endPoint y: 162, distance: 17.8
click at [108, 162] on div at bounding box center [87, 125] width 211 height 184
drag, startPoint x: 109, startPoint y: 181, endPoint x: 113, endPoint y: 102, distance: 78.6
click at [113, 102] on div at bounding box center [87, 124] width 211 height 184
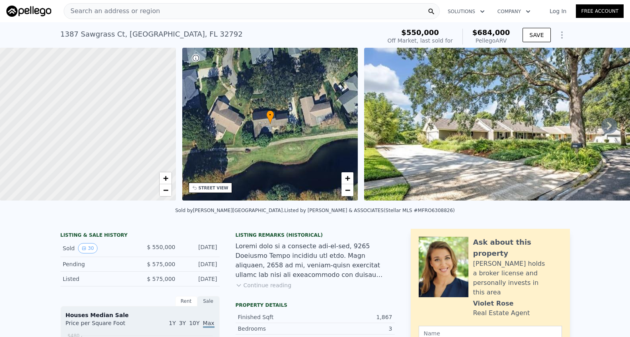
drag, startPoint x: 108, startPoint y: 153, endPoint x: 110, endPoint y: 68, distance: 84.0
click at [110, 68] on div at bounding box center [87, 125] width 211 height 184
drag, startPoint x: 88, startPoint y: 149, endPoint x: 129, endPoint y: 168, distance: 44.5
click at [129, 168] on div at bounding box center [87, 125] width 211 height 184
drag, startPoint x: 97, startPoint y: 91, endPoint x: 78, endPoint y: 73, distance: 26.5
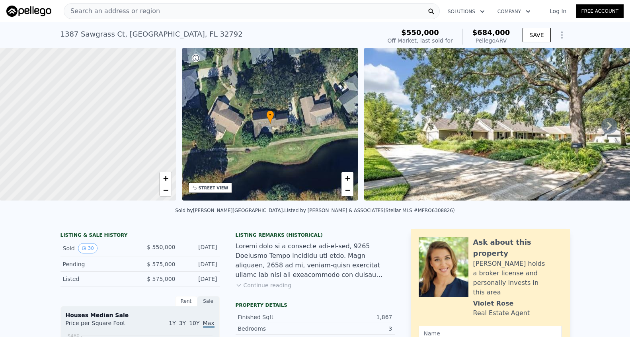
click at [78, 73] on div at bounding box center [87, 124] width 211 height 184
drag, startPoint x: 118, startPoint y: 127, endPoint x: 102, endPoint y: 71, distance: 58.2
click at [102, 71] on div at bounding box center [87, 124] width 211 height 184
drag, startPoint x: 126, startPoint y: 135, endPoint x: 124, endPoint y: 226, distance: 91.6
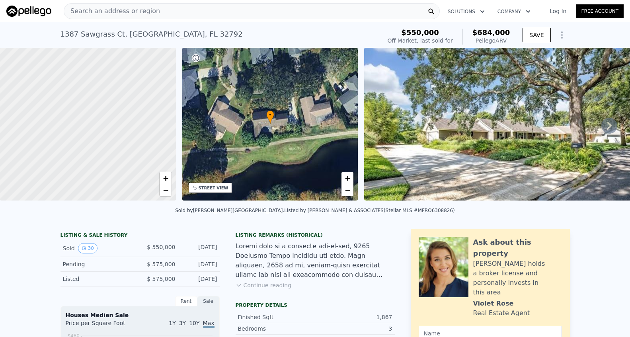
drag, startPoint x: 129, startPoint y: 157, endPoint x: 119, endPoint y: 205, distance: 48.8
drag, startPoint x: 135, startPoint y: 128, endPoint x: 132, endPoint y: 155, distance: 27.3
click at [132, 155] on div at bounding box center [86, 129] width 211 height 184
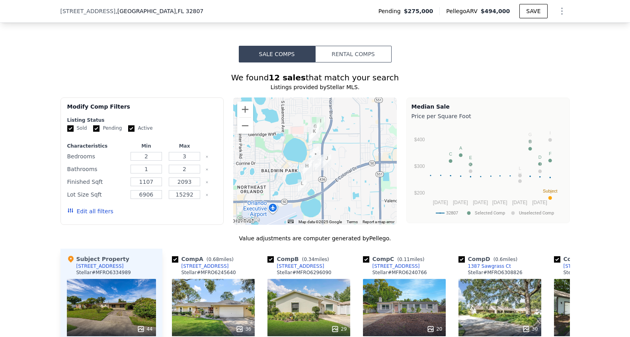
scroll to position [575, 0]
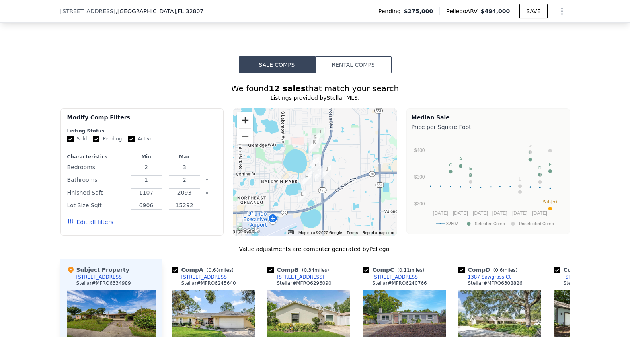
click at [252, 118] on button "Zoom in" at bounding box center [245, 120] width 16 height 16
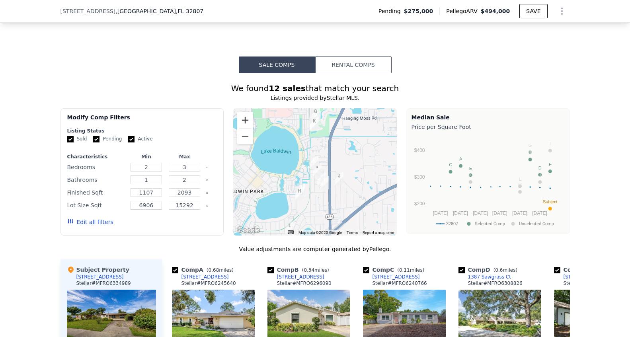
click at [245, 119] on button "Zoom in" at bounding box center [245, 120] width 16 height 16
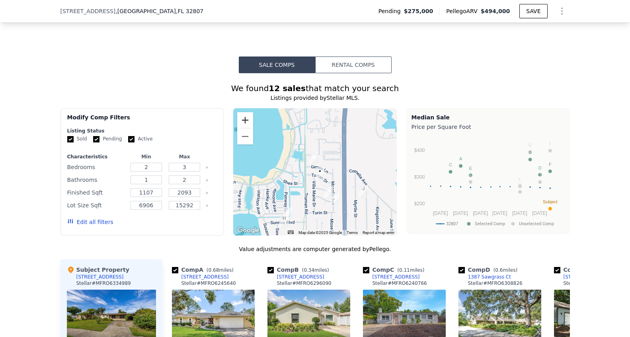
click at [245, 119] on button "Zoom in" at bounding box center [245, 120] width 16 height 16
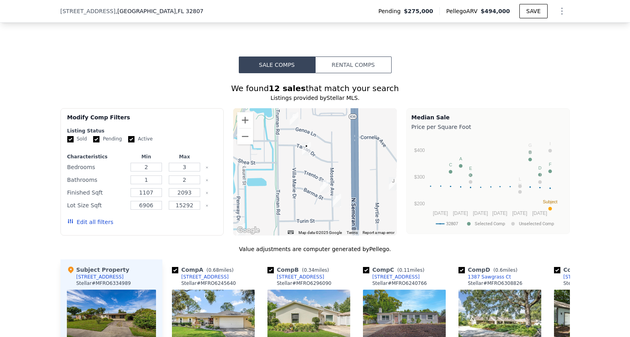
drag, startPoint x: 342, startPoint y: 160, endPoint x: 323, endPoint y: 125, distance: 40.0
click at [323, 125] on div at bounding box center [315, 171] width 164 height 127
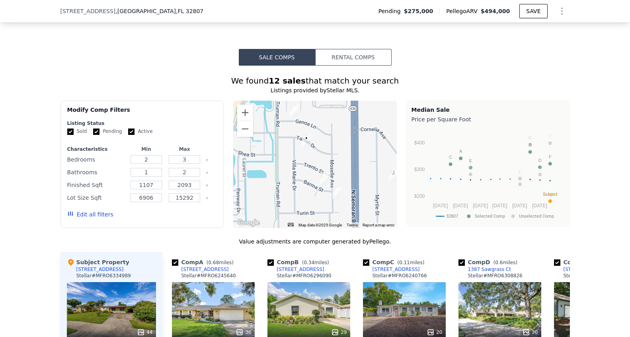
scroll to position [580, 0]
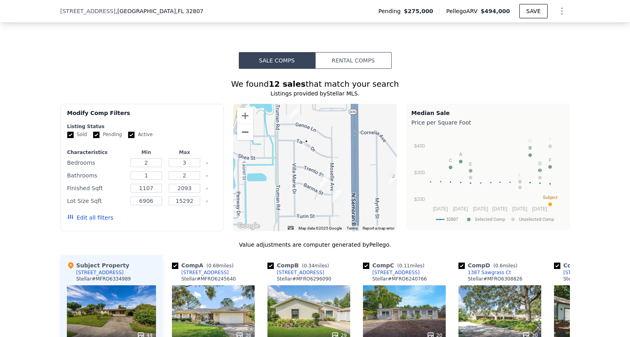
click at [244, 129] on button "Zoom out" at bounding box center [245, 132] width 16 height 16
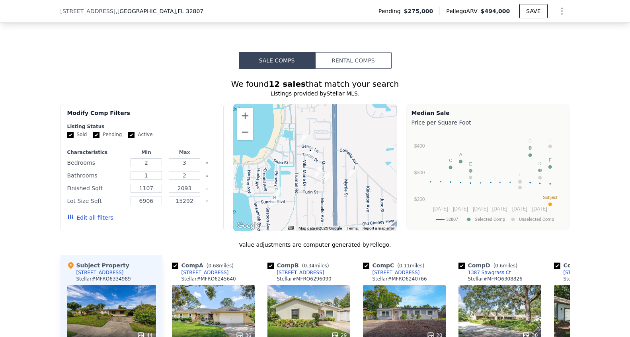
click at [244, 129] on button "Zoom out" at bounding box center [245, 132] width 16 height 16
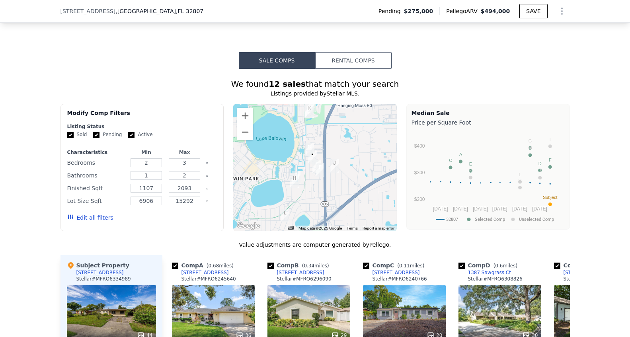
click at [244, 129] on button "Zoom out" at bounding box center [245, 132] width 16 height 16
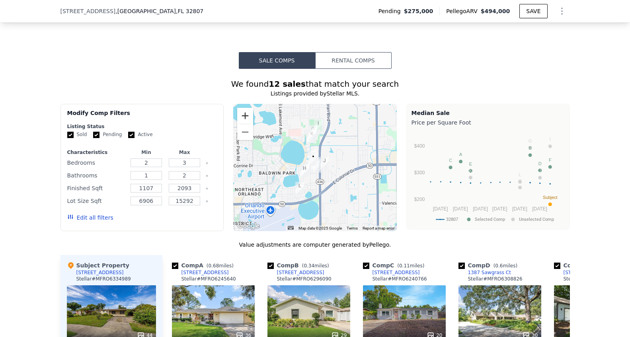
click at [246, 114] on button "Zoom in" at bounding box center [245, 116] width 16 height 16
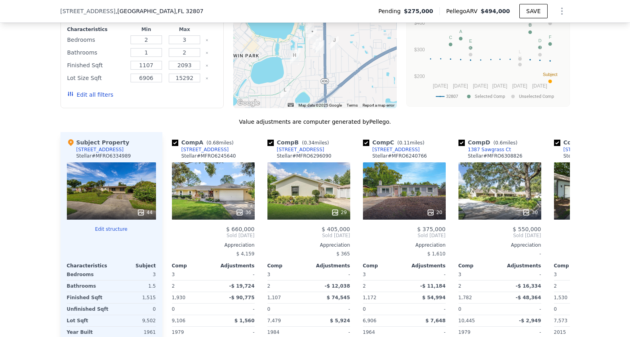
scroll to position [709, 0]
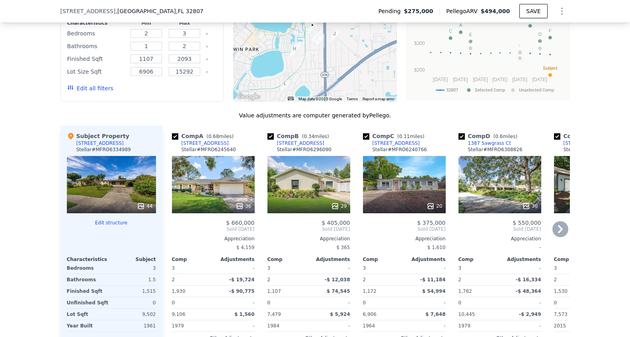
click at [176, 137] on input "checkbox" at bounding box center [175, 136] width 6 height 6
checkbox input "false"
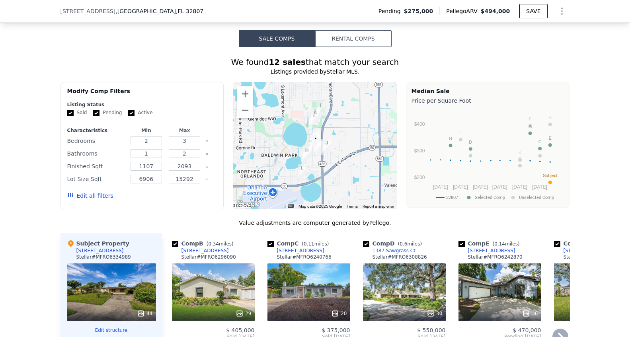
scroll to position [580, 0]
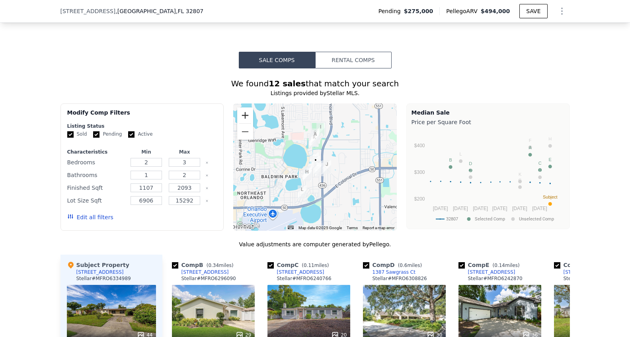
click at [245, 114] on button "Zoom in" at bounding box center [245, 116] width 16 height 16
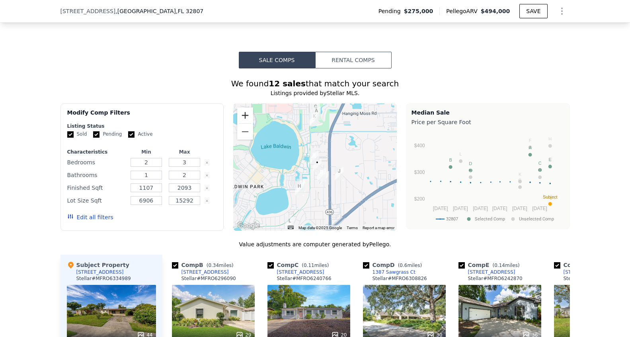
click at [245, 114] on button "Zoom in" at bounding box center [245, 116] width 16 height 16
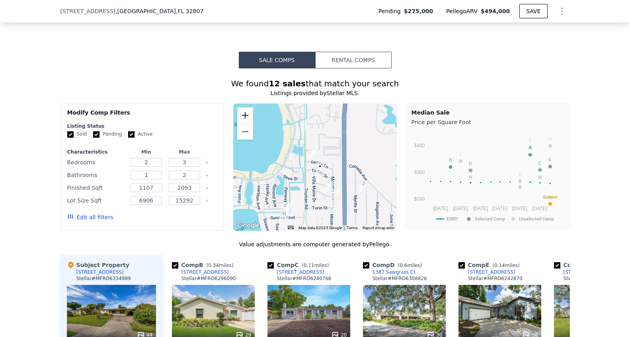
click at [245, 114] on button "Zoom in" at bounding box center [245, 116] width 16 height 16
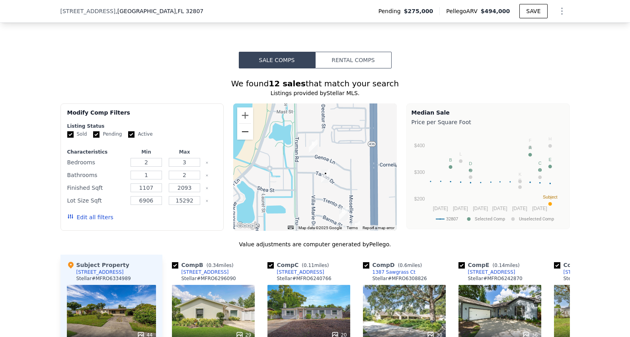
click at [246, 135] on button "Zoom out" at bounding box center [245, 132] width 16 height 16
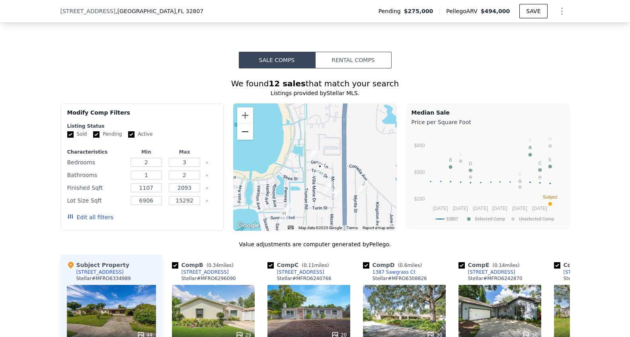
click at [251, 132] on button "Zoom out" at bounding box center [245, 132] width 16 height 16
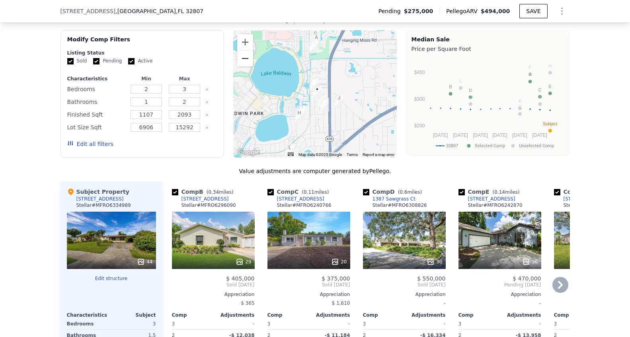
scroll to position [654, 0]
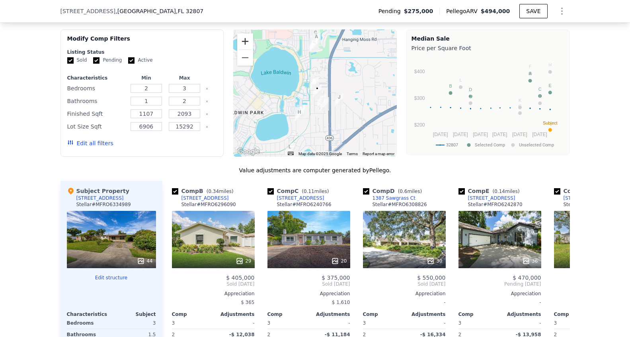
click at [248, 38] on button "Zoom in" at bounding box center [245, 41] width 16 height 16
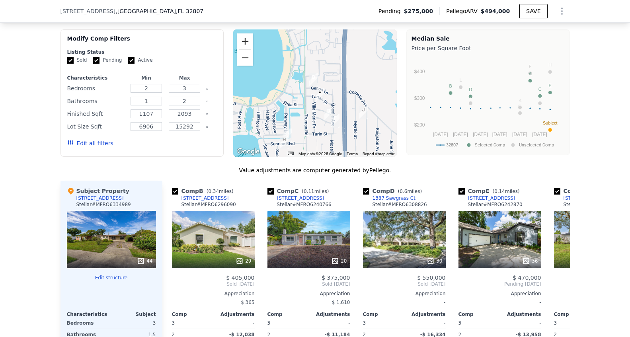
click at [248, 38] on button "Zoom in" at bounding box center [245, 41] width 16 height 16
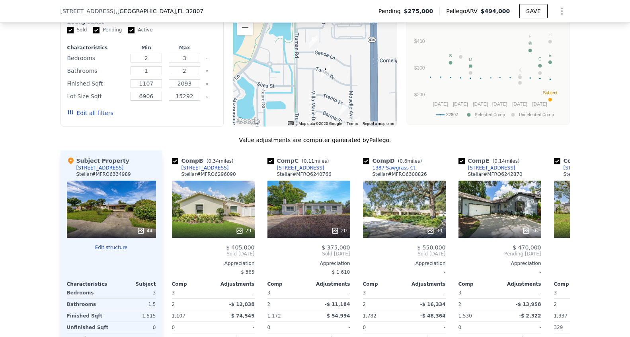
scroll to position [684, 0]
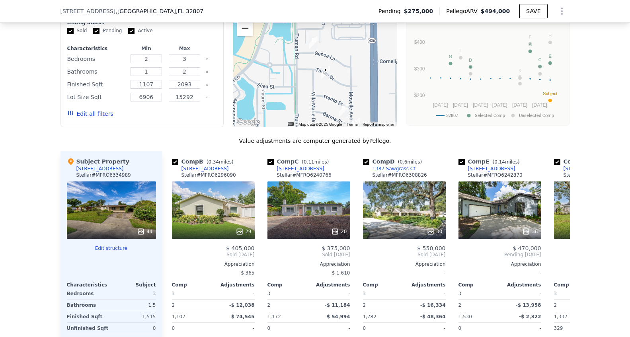
click at [248, 30] on button "Zoom out" at bounding box center [245, 28] width 16 height 16
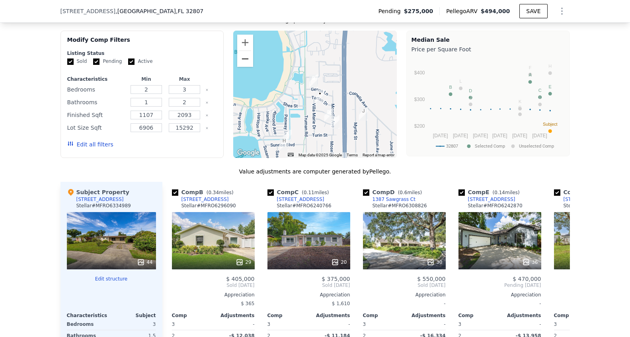
scroll to position [651, 0]
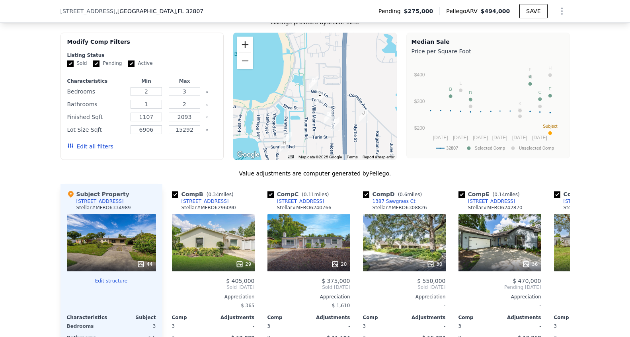
click at [245, 45] on button "Zoom in" at bounding box center [245, 45] width 16 height 16
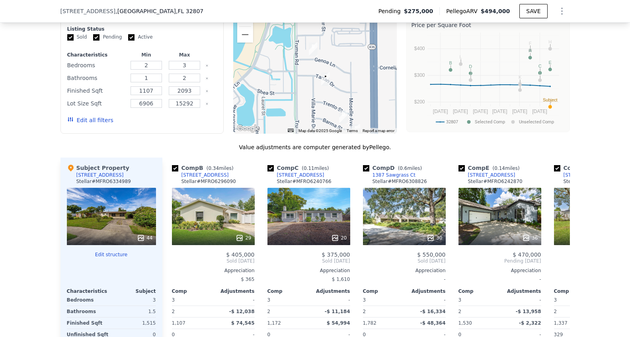
scroll to position [679, 0]
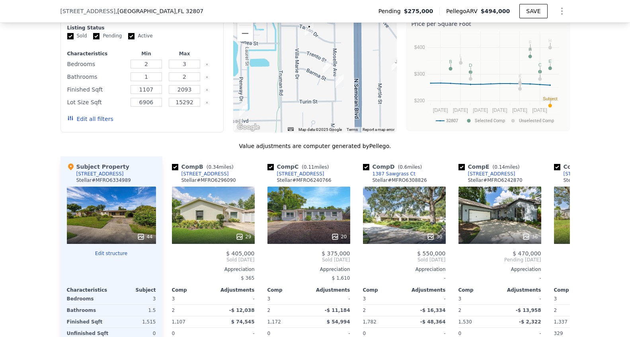
drag, startPoint x: 288, startPoint y: 103, endPoint x: 272, endPoint y: 52, distance: 53.5
click at [272, 52] on div at bounding box center [315, 68] width 164 height 127
click at [328, 62] on img "5525 Barma St" at bounding box center [326, 66] width 9 height 14
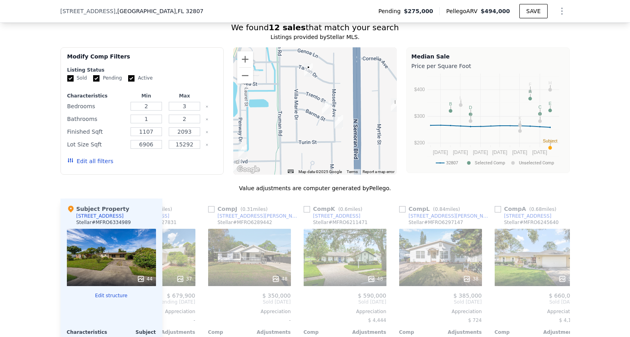
scroll to position [0, 729]
click at [244, 57] on button "Zoom in" at bounding box center [245, 59] width 16 height 16
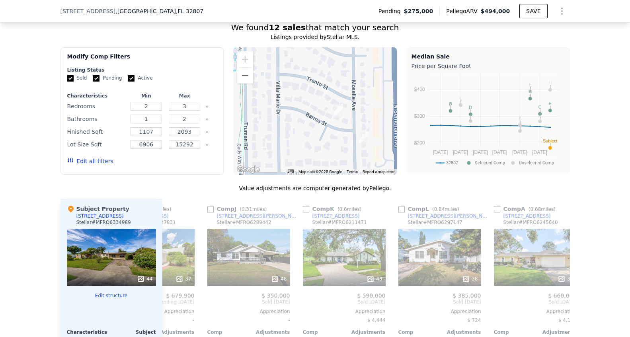
click at [340, 109] on img "5525 Barma St" at bounding box center [338, 111] width 9 height 14
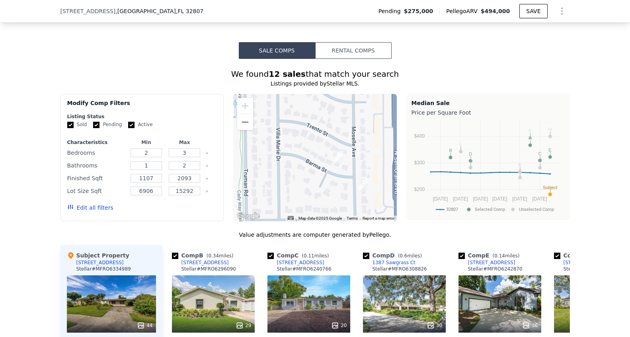
scroll to position [589, 0]
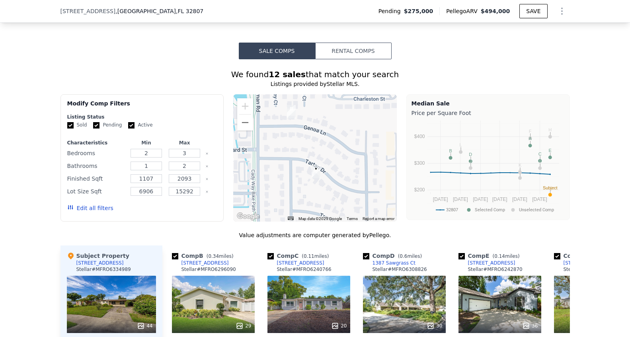
drag, startPoint x: 287, startPoint y: 130, endPoint x: 300, endPoint y: 221, distance: 92.5
click at [300, 221] on div "We found 12 sales that match your search Listings provided by Stellar MLS . Fil…" at bounding box center [316, 287] width 510 height 436
click at [248, 126] on button "Zoom out" at bounding box center [245, 123] width 16 height 16
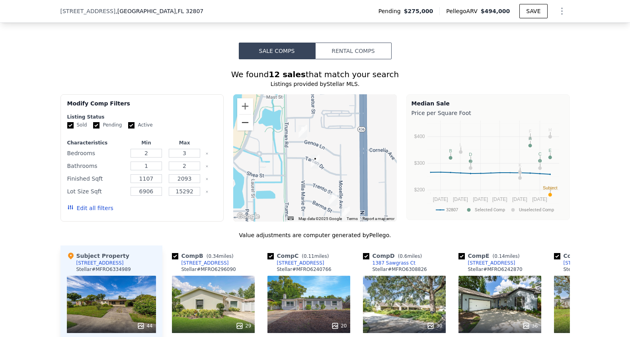
click at [248, 126] on button "Zoom out" at bounding box center [245, 123] width 16 height 16
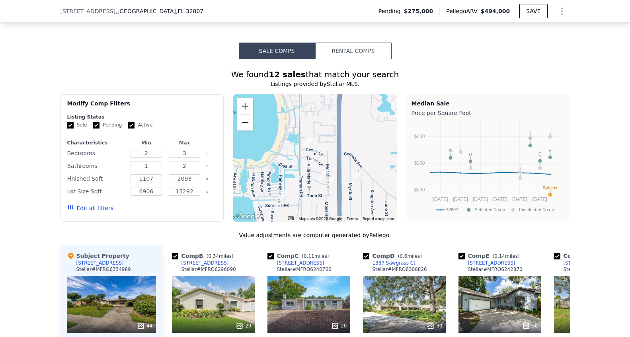
click at [248, 126] on button "Zoom out" at bounding box center [245, 123] width 16 height 16
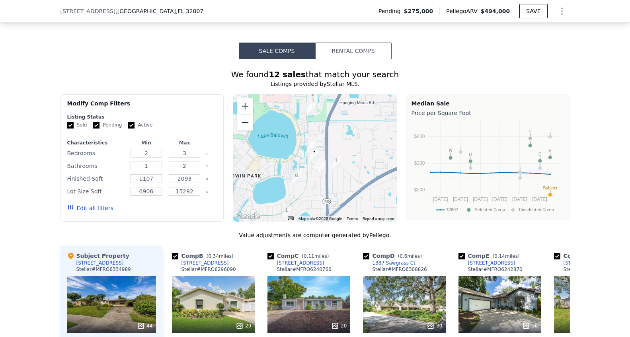
click at [248, 126] on button "Zoom out" at bounding box center [245, 123] width 16 height 16
